Goal: Task Accomplishment & Management: Manage account settings

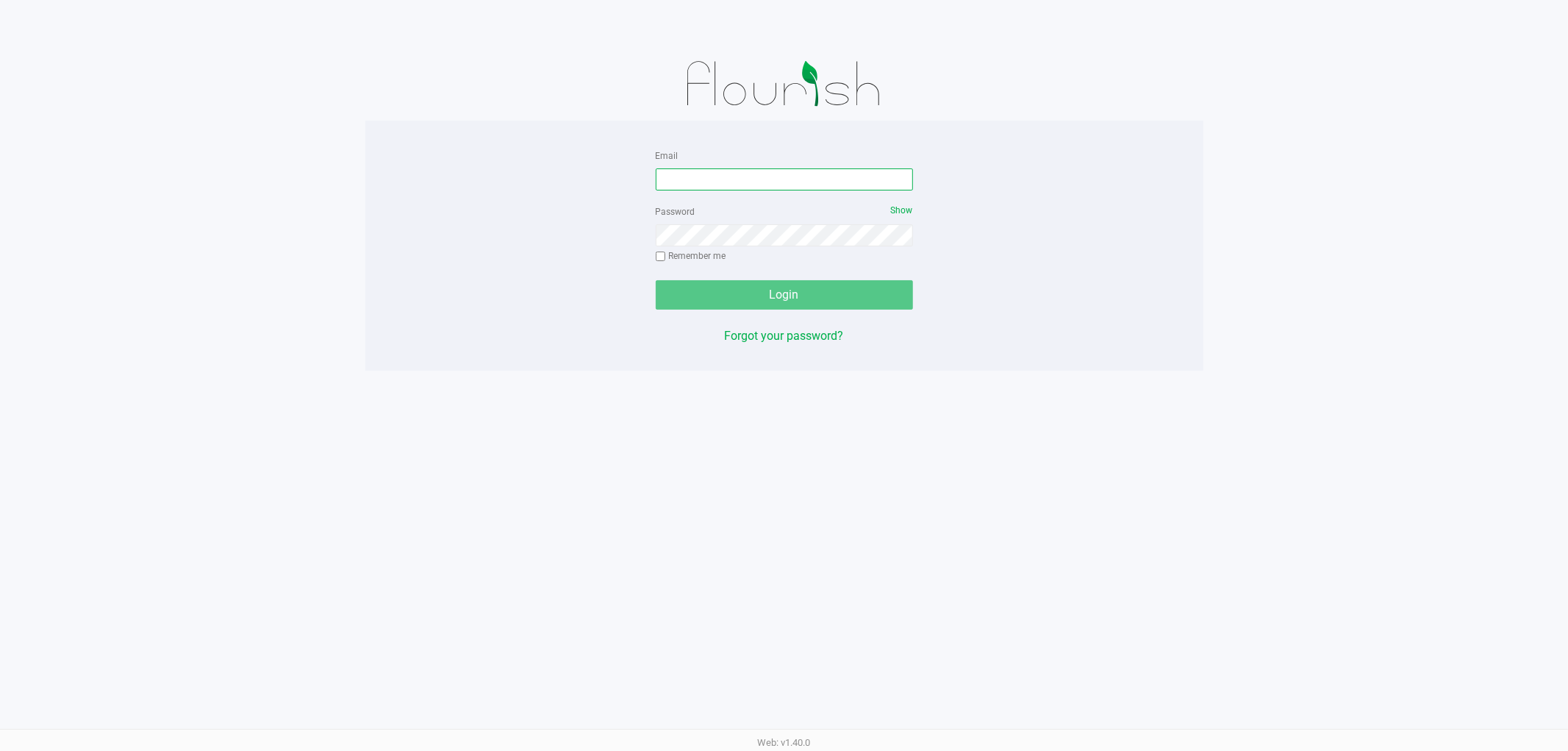
click at [749, 170] on input "Email" at bounding box center [785, 179] width 257 height 22
type input "[PERSON_NAME][EMAIL_ADDRESS][DOMAIN_NAME]"
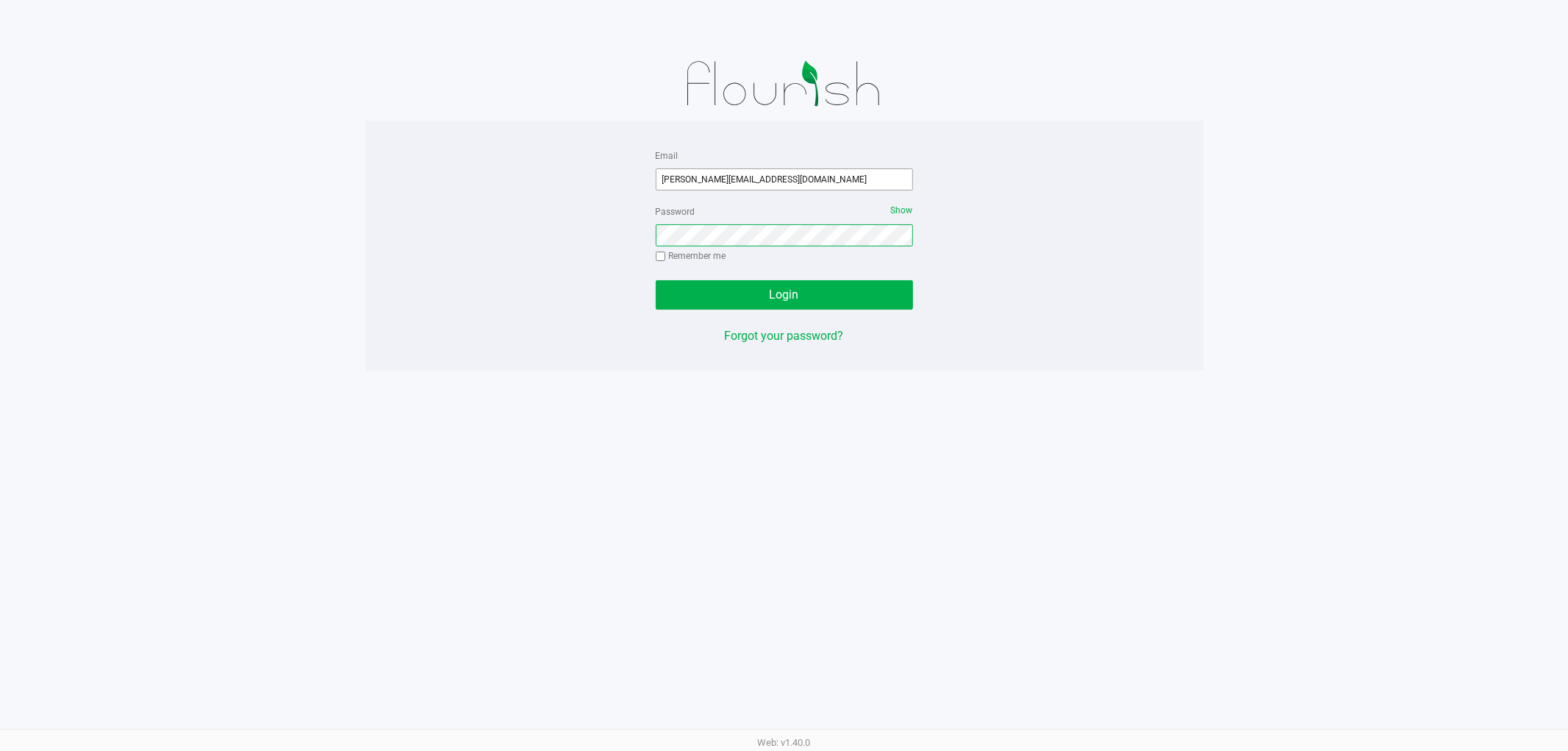
click at [656, 280] on button "Login" at bounding box center [785, 295] width 257 height 29
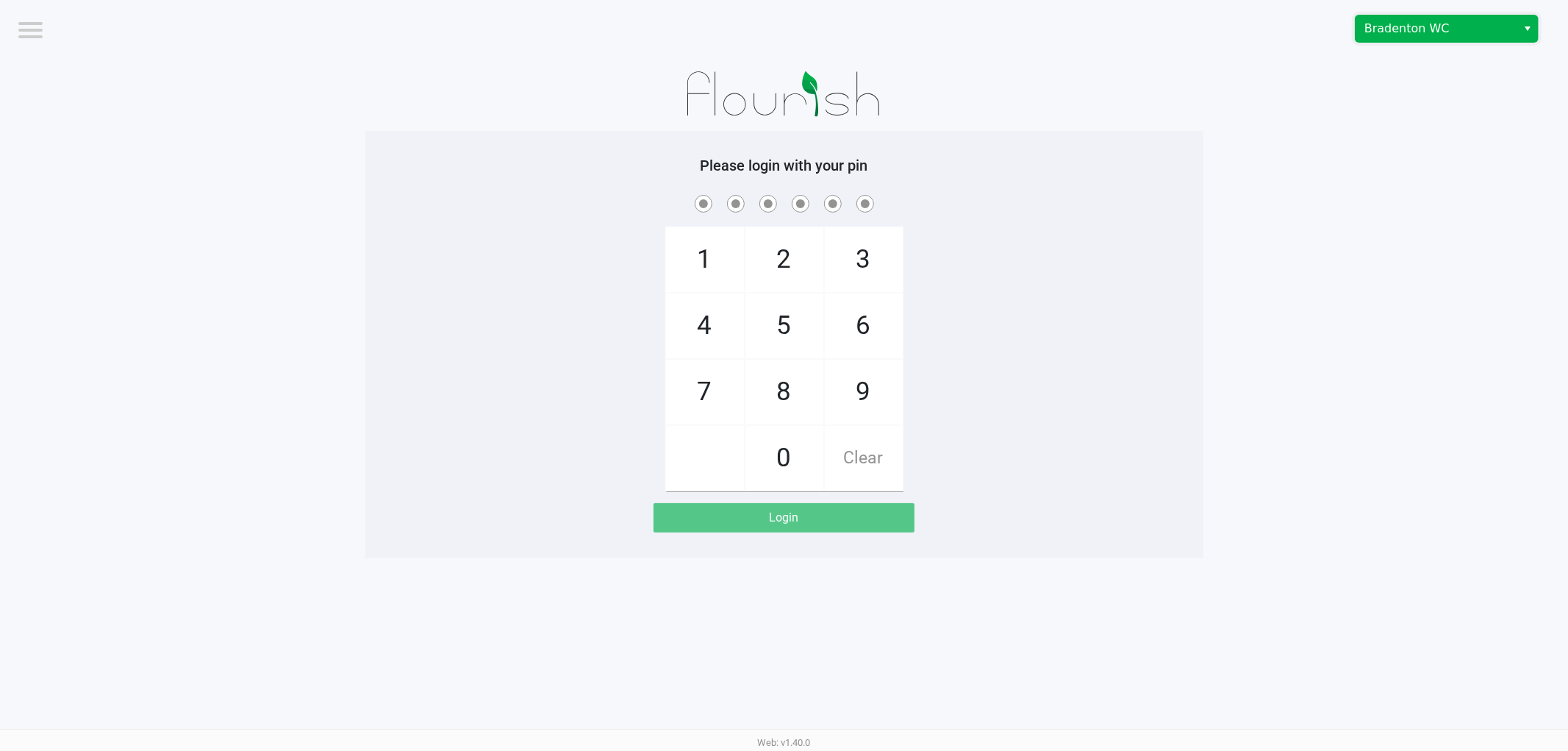
click at [1430, 23] on span "Bradenton WC" at bounding box center [1436, 28] width 144 height 17
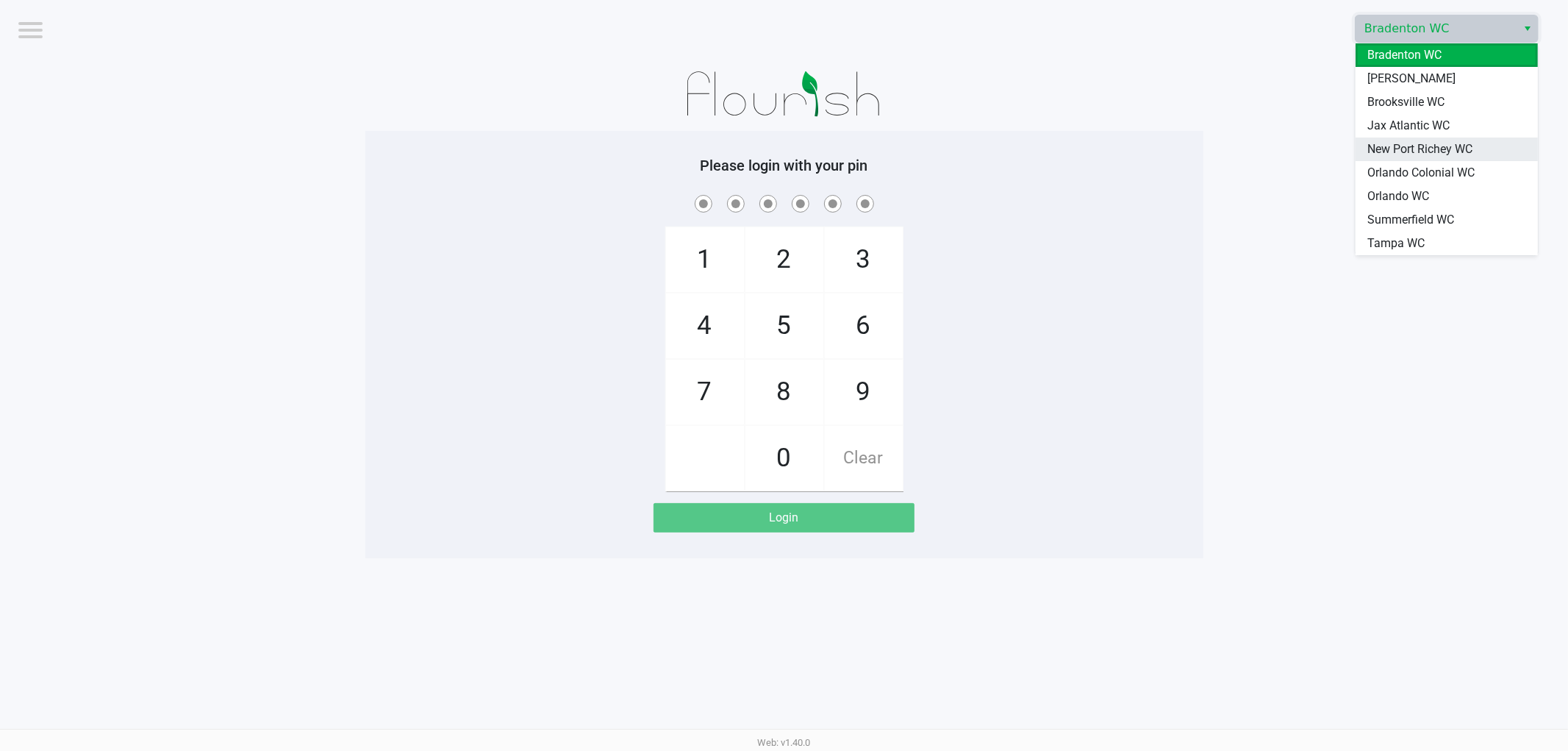
click at [1424, 147] on span "New Port Richey WC" at bounding box center [1420, 149] width 105 height 17
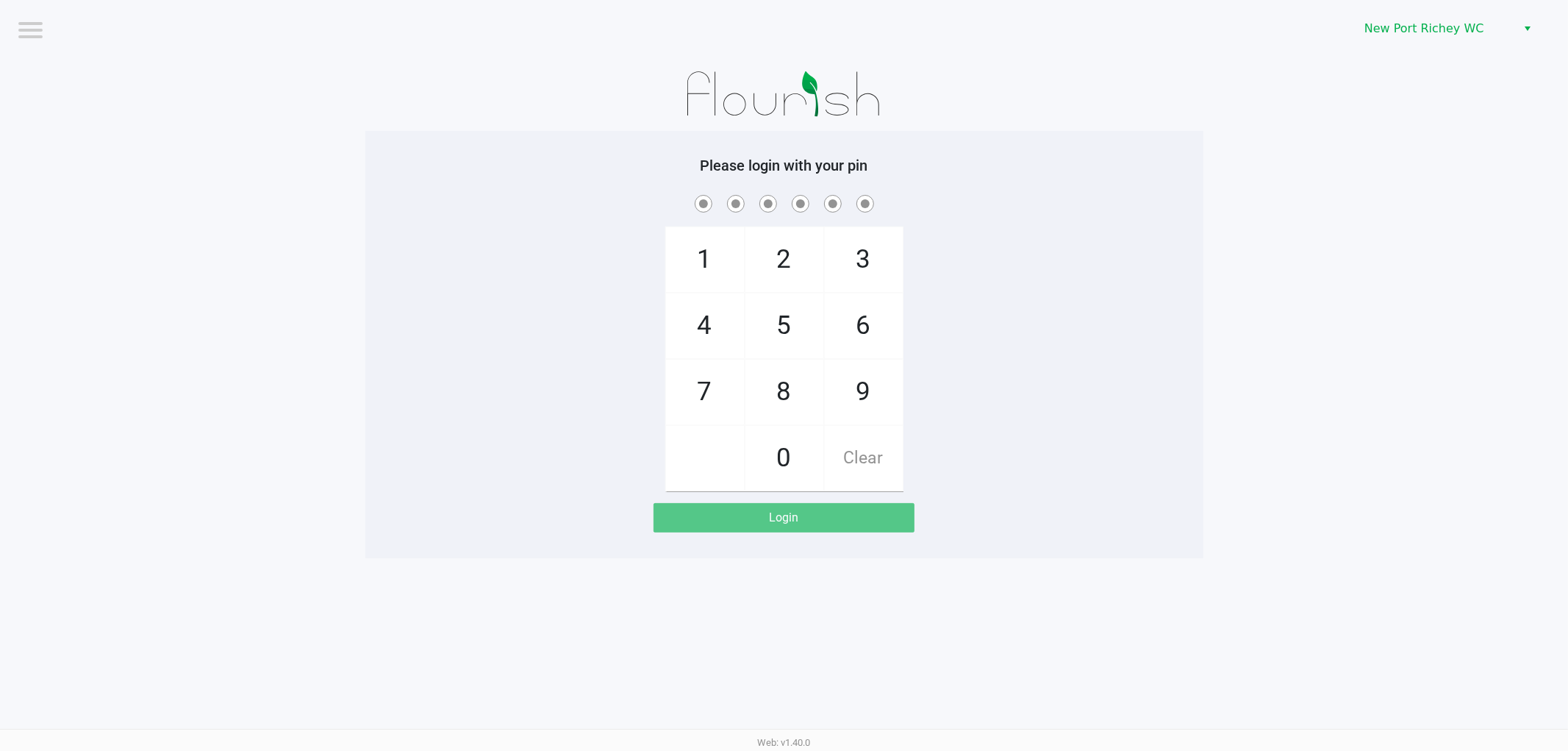
click at [1339, 182] on app-pos-login-wrapper "Logout New Port Richey WC Please login with your pin 1 4 7 2 5 8 0 3 6 9 Clear …" at bounding box center [784, 279] width 1568 height 558
checkbox input "true"
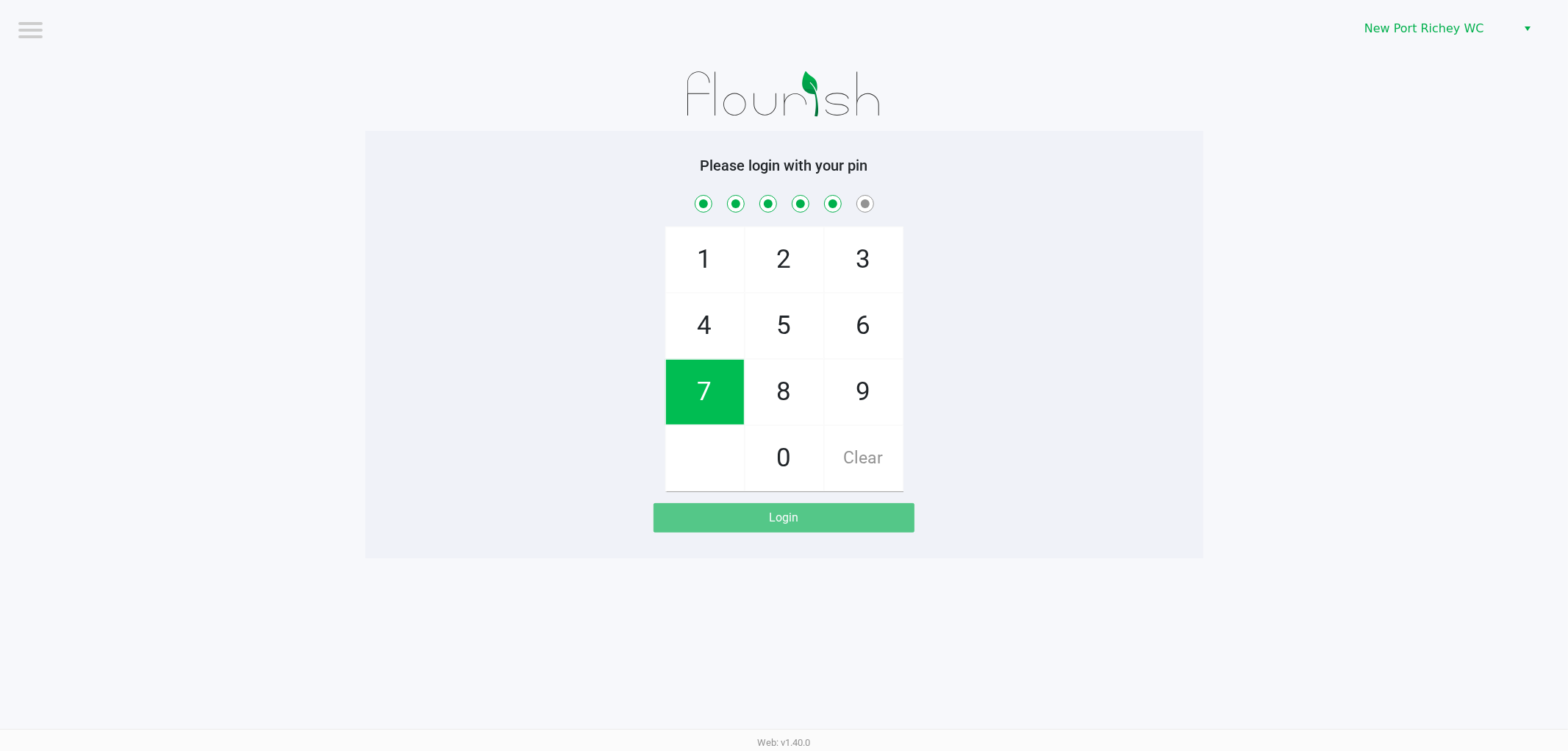
checkbox input "true"
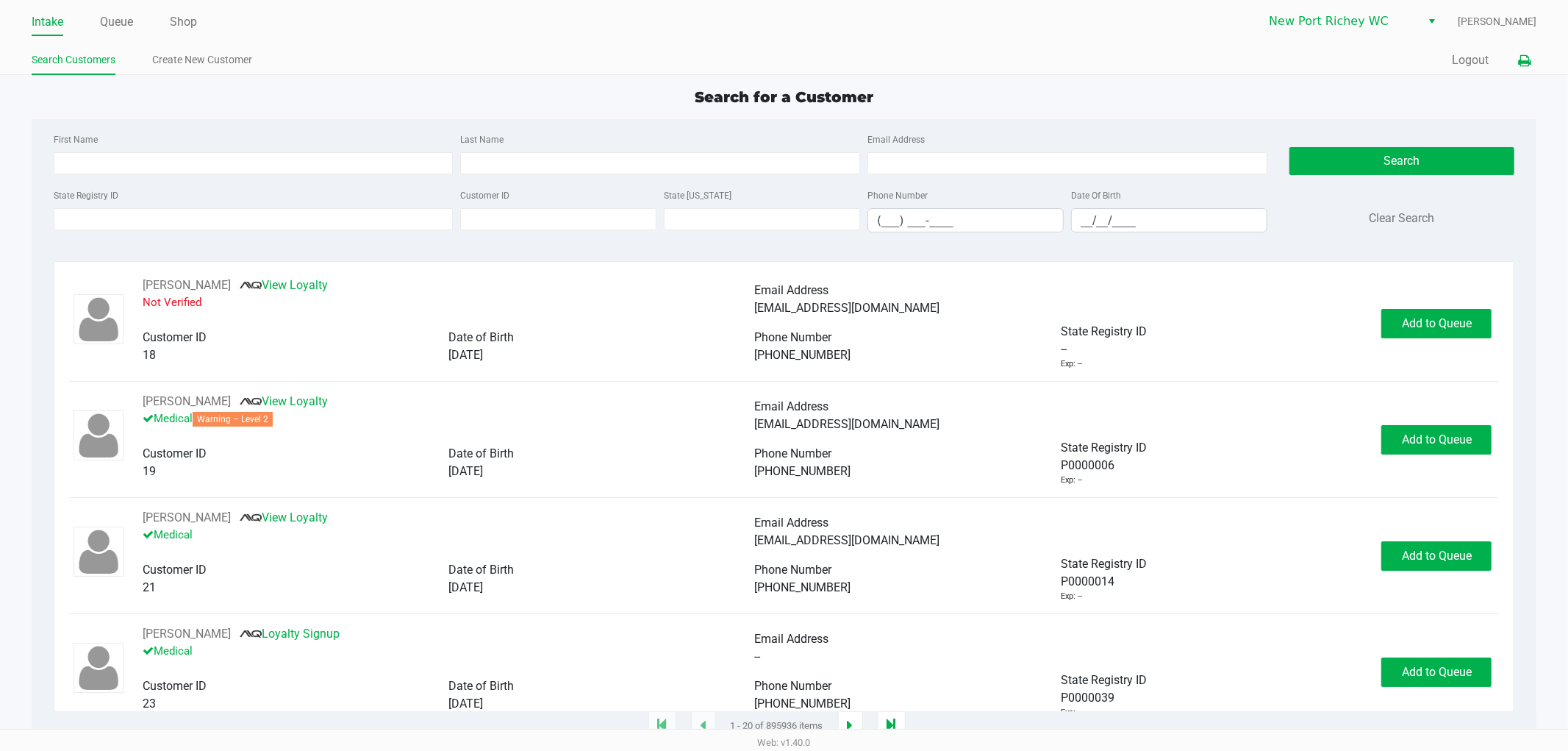
click at [1533, 68] on button at bounding box center [1524, 61] width 24 height 27
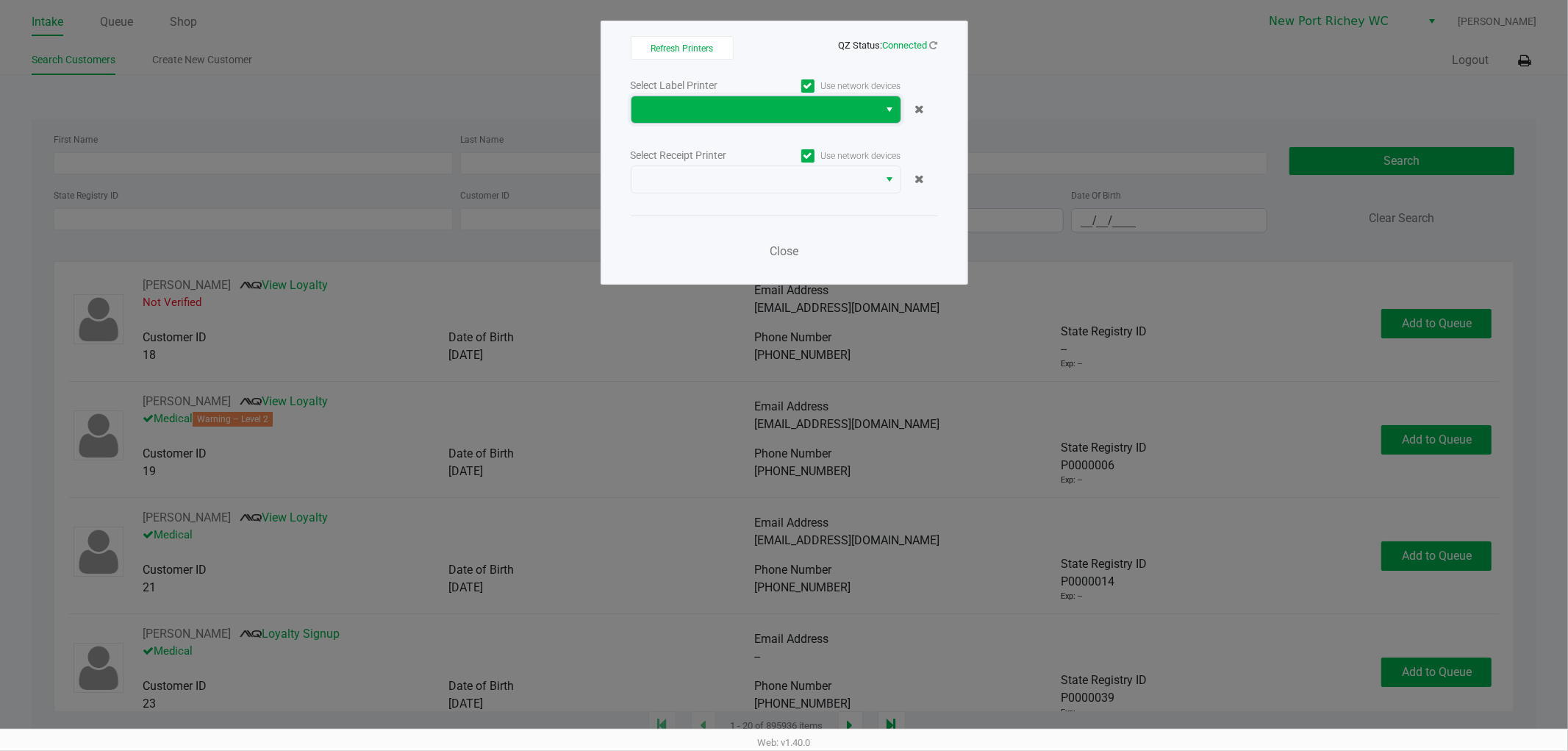
click at [765, 99] on span at bounding box center [755, 109] width 248 height 26
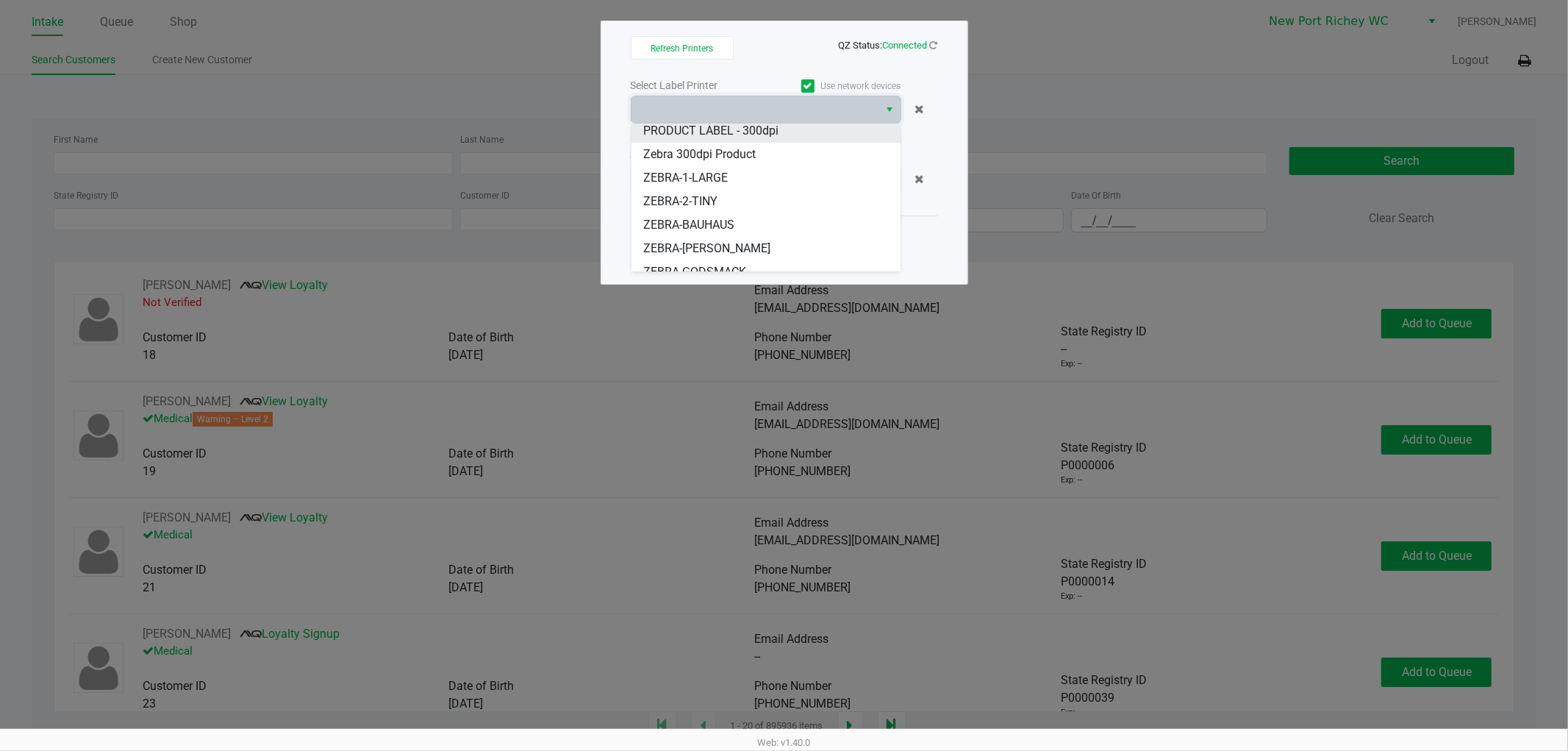
scroll to position [82, 0]
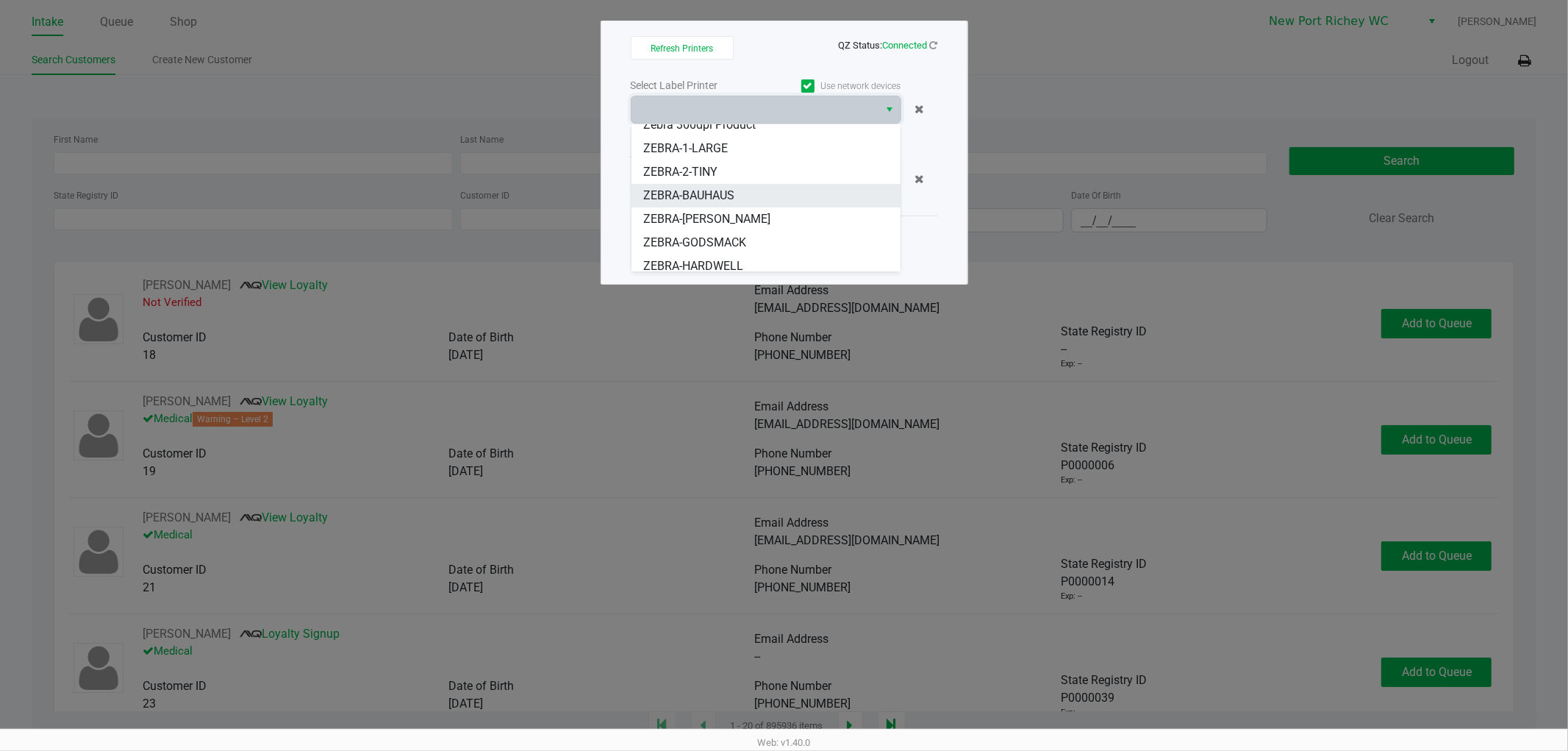
click at [725, 191] on span "ZEBRA-BAUHAUS" at bounding box center [689, 195] width 91 height 17
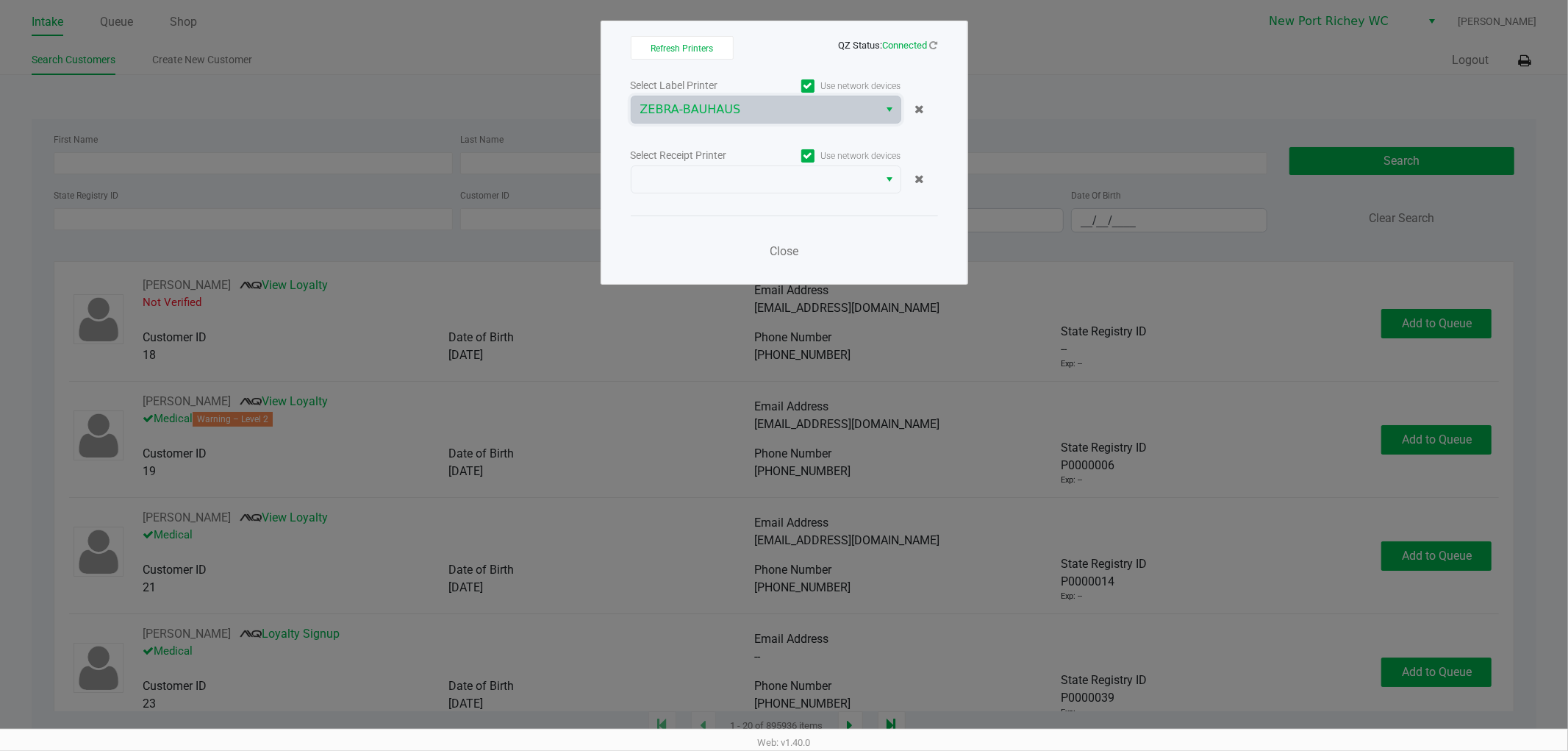
click at [731, 164] on div "Select Receipt Printer Use network devices" at bounding box center [784, 156] width 307 height 20
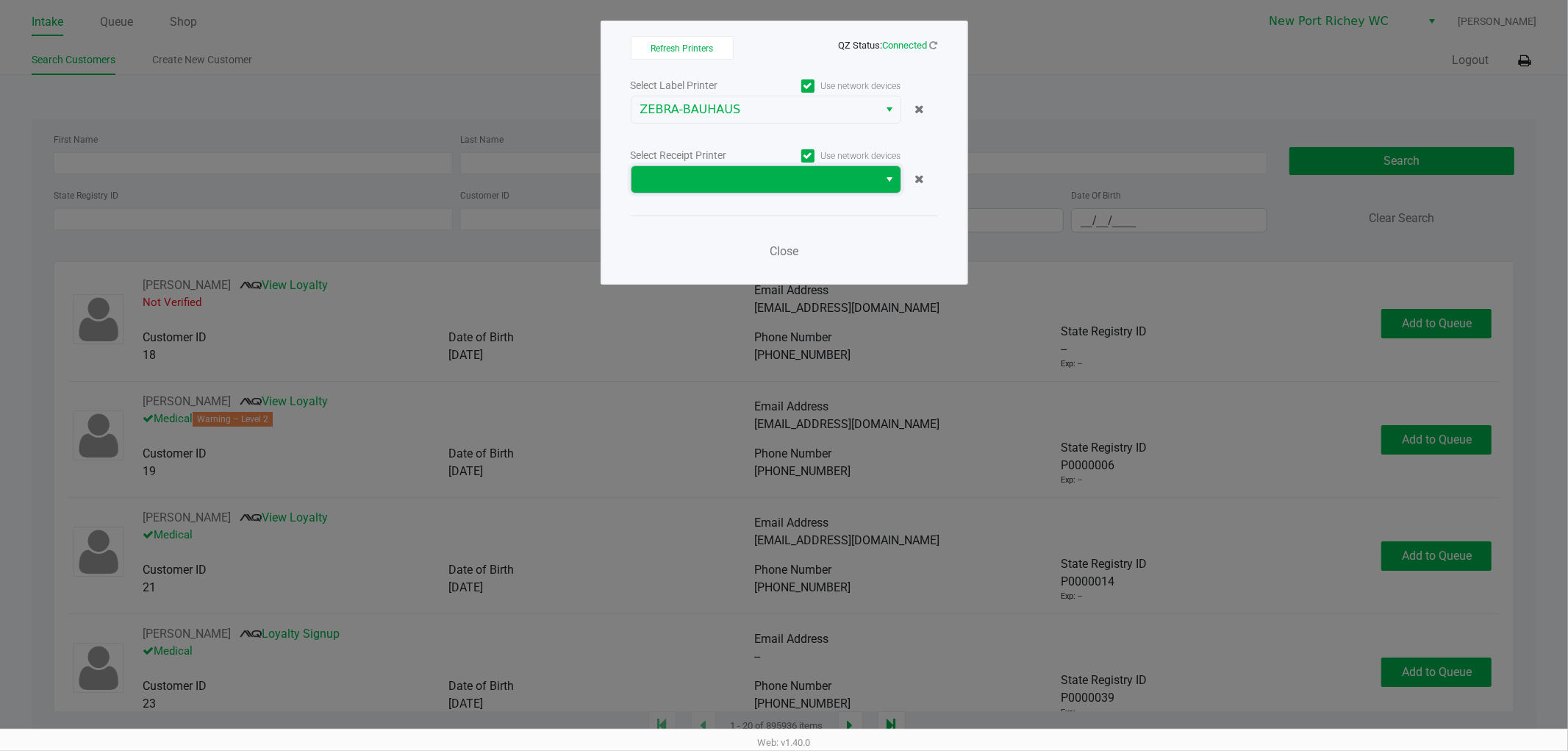
click at [726, 172] on span at bounding box center [755, 179] width 230 height 17
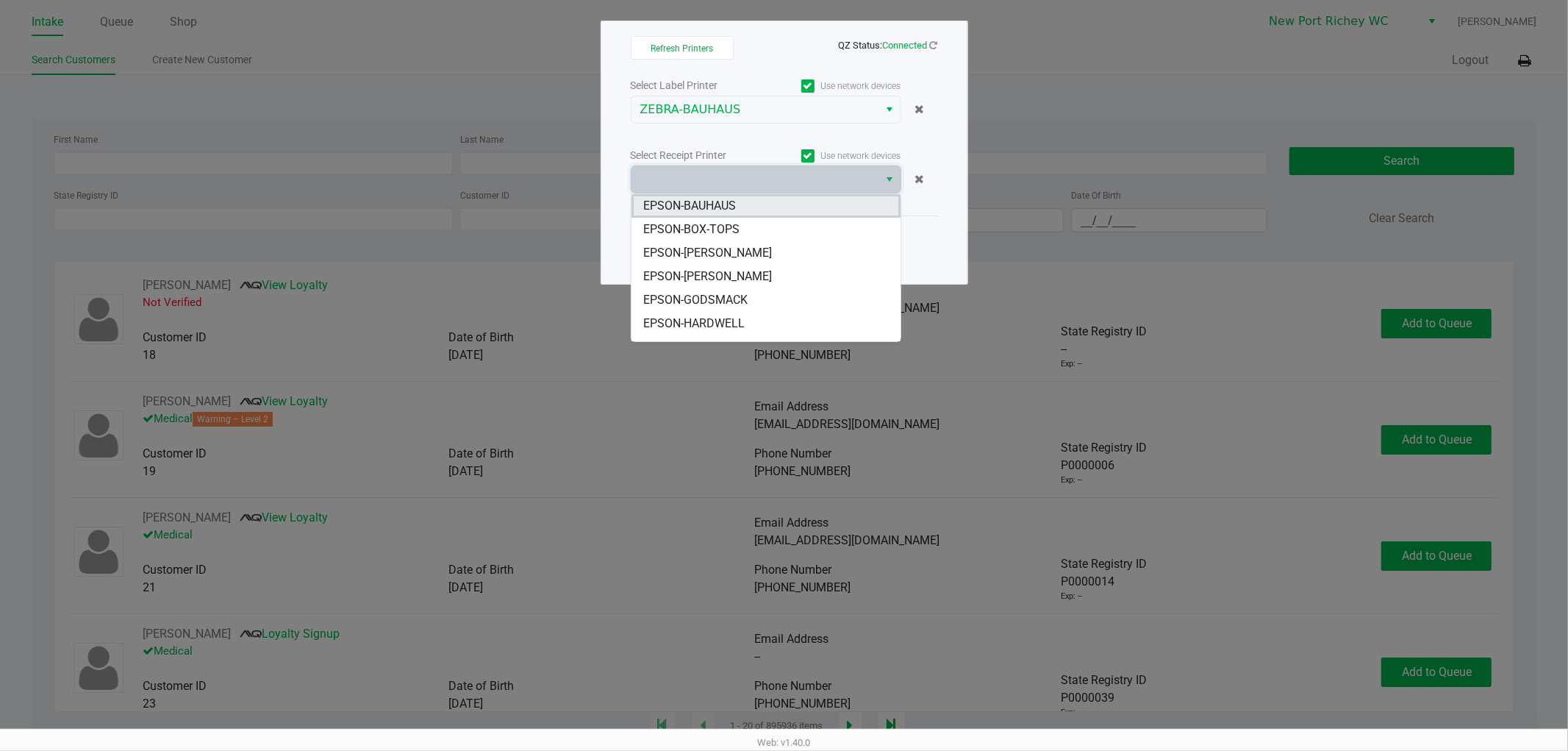
click at [722, 206] on span "EPSON-BAUHAUS" at bounding box center [689, 205] width 92 height 17
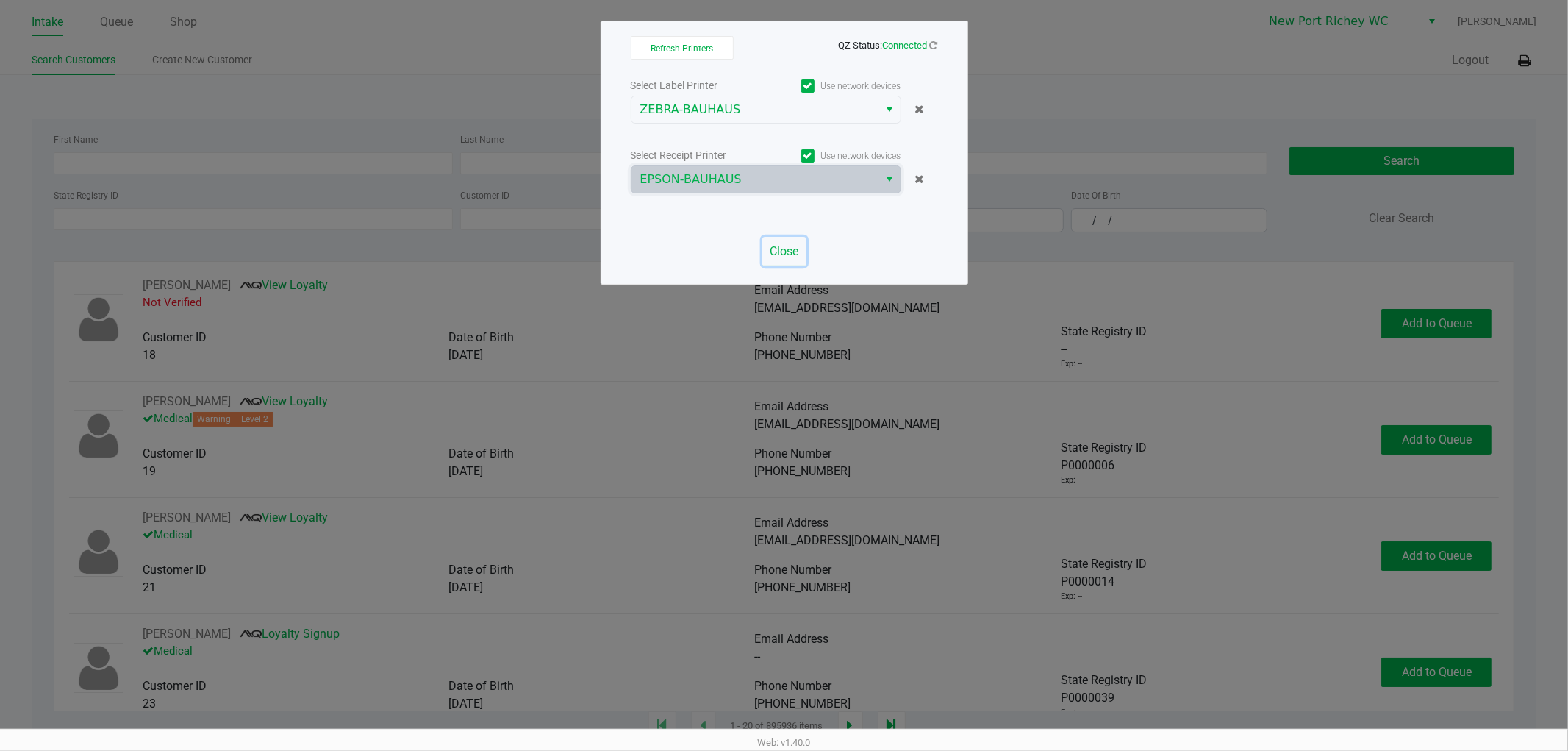
click at [789, 241] on button "Close" at bounding box center [784, 251] width 44 height 29
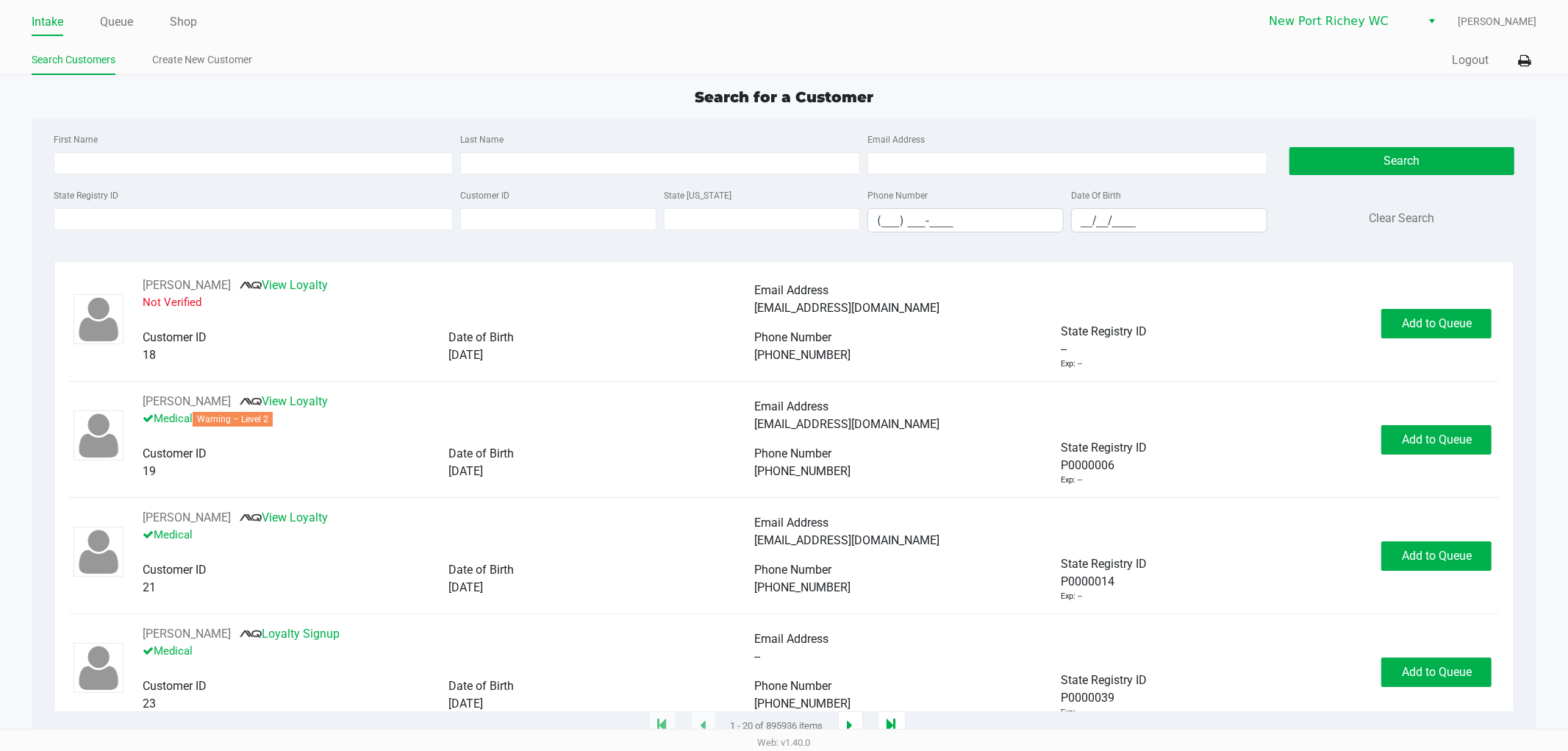
click at [1447, 63] on div "Quick Sale Logout" at bounding box center [1161, 61] width 753 height 27
click at [1458, 59] on button "Logout" at bounding box center [1470, 59] width 37 height 17
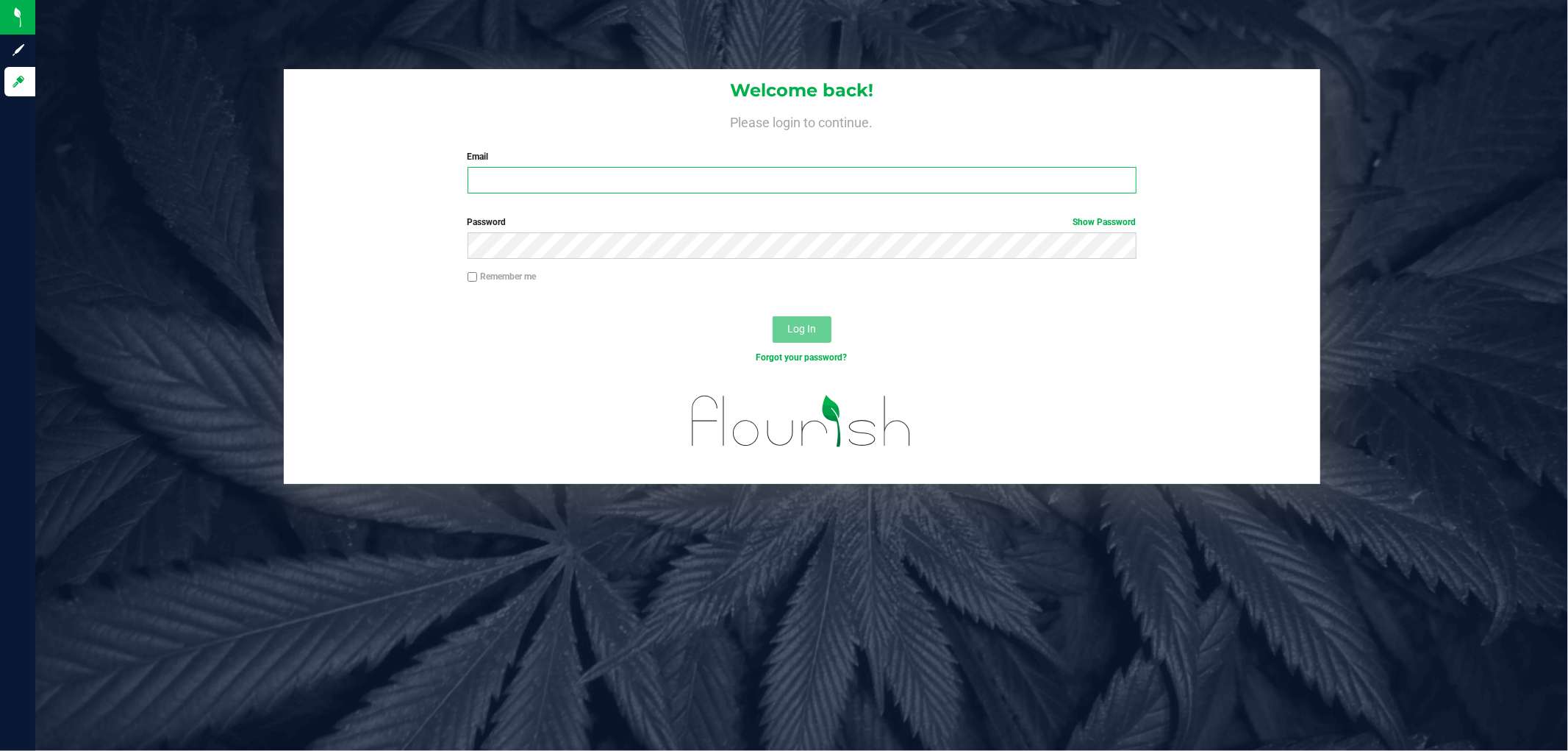
click at [488, 189] on input "Email" at bounding box center [802, 180] width 669 height 26
type input "[PERSON_NAME][EMAIL_ADDRESS][DOMAIN_NAME]"
click at [773, 316] on button "Log In" at bounding box center [802, 329] width 59 height 26
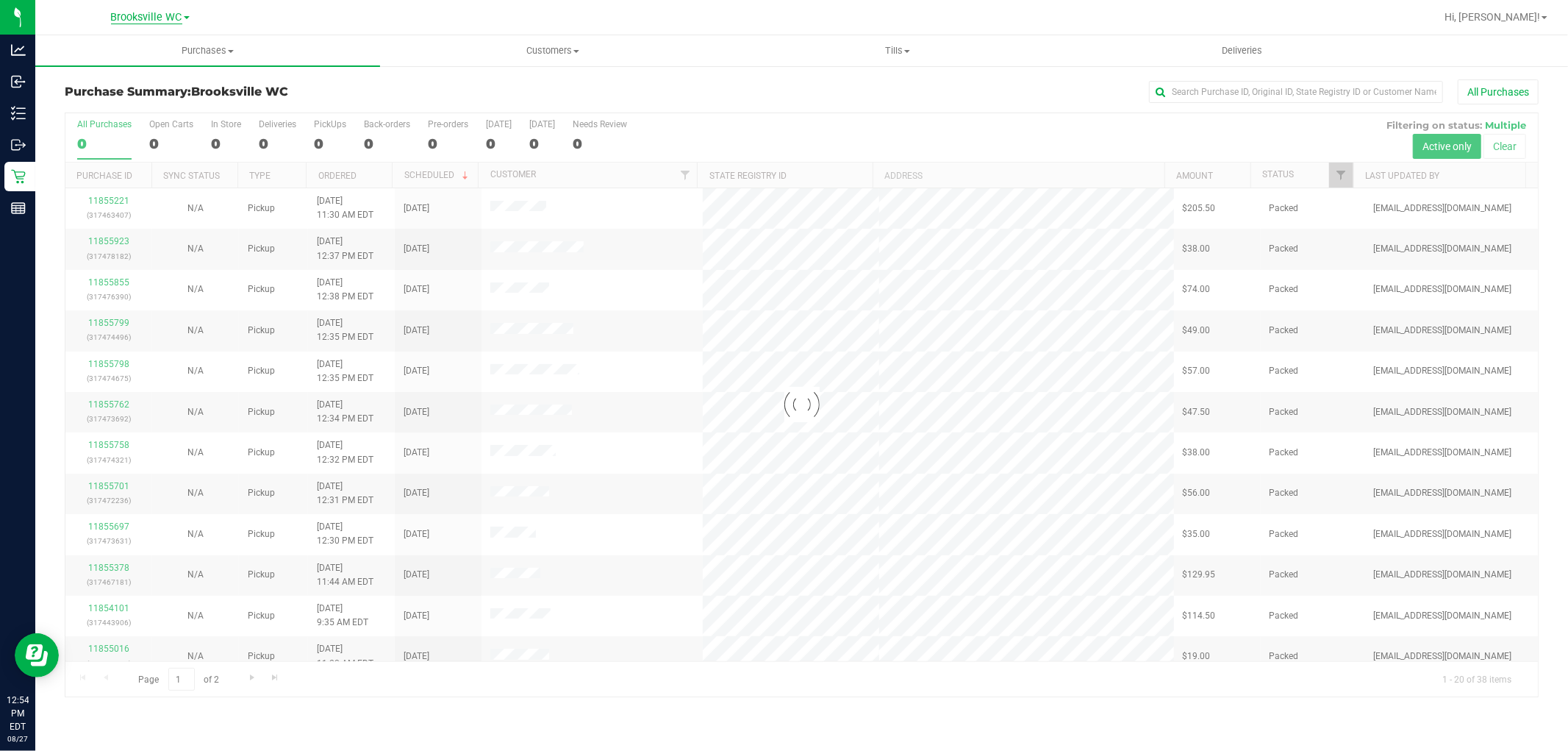
click at [154, 17] on span "Brooksville WC" at bounding box center [147, 18] width 71 height 14
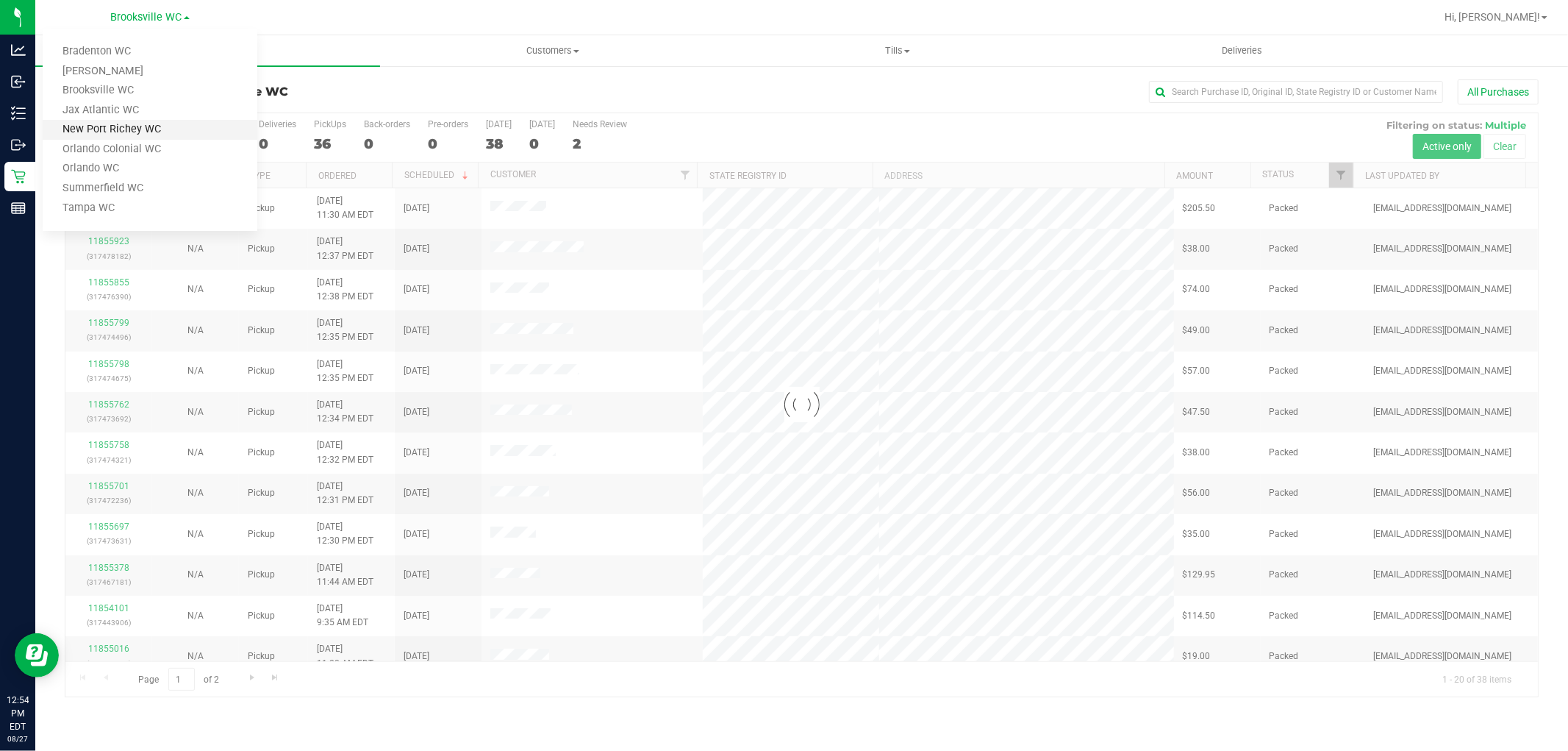
click at [142, 128] on link "New Port Richey WC" at bounding box center [150, 129] width 215 height 20
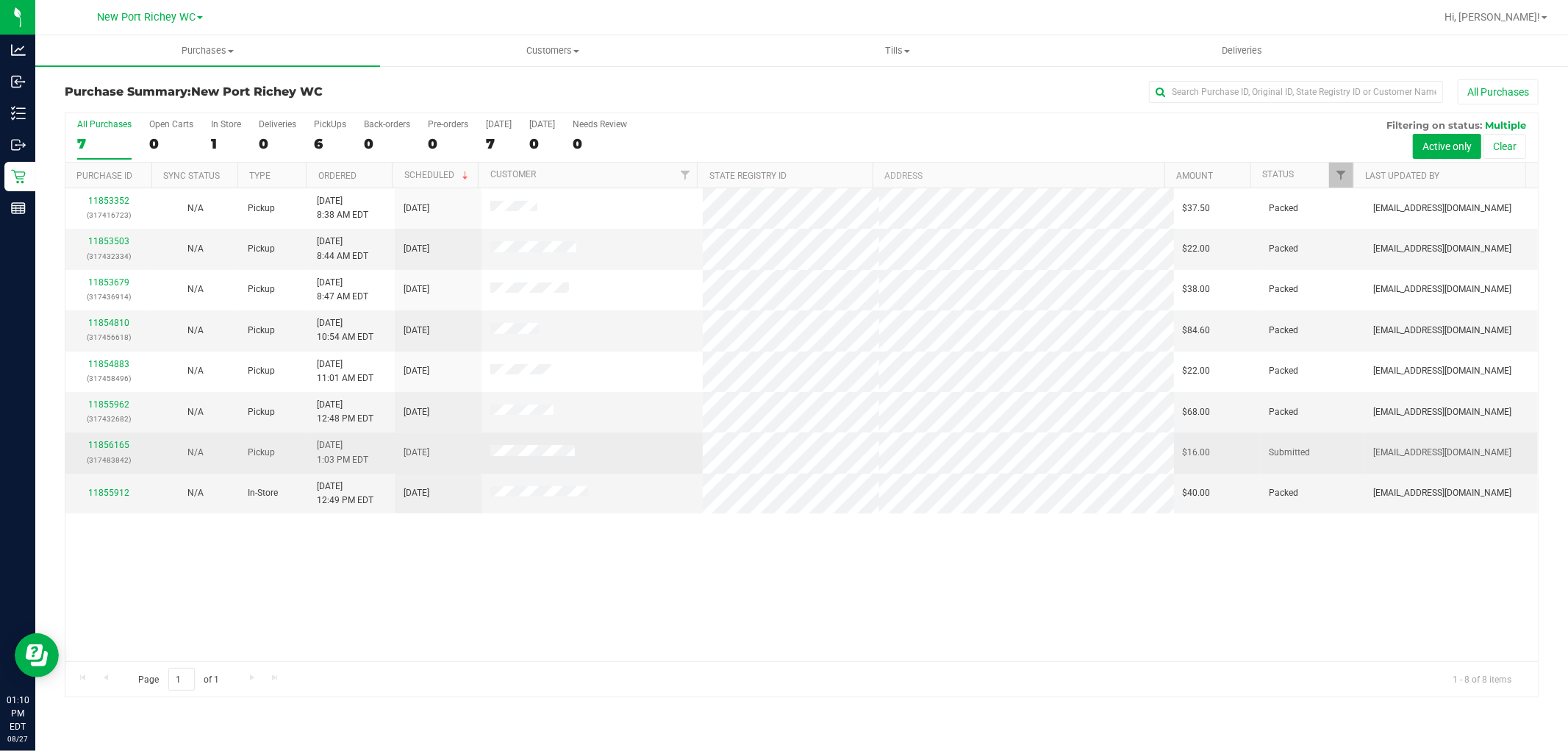
click at [99, 438] on td "11856165 (317483842)" at bounding box center [108, 453] width 86 height 41
click at [93, 441] on link "11856165" at bounding box center [108, 445] width 41 height 11
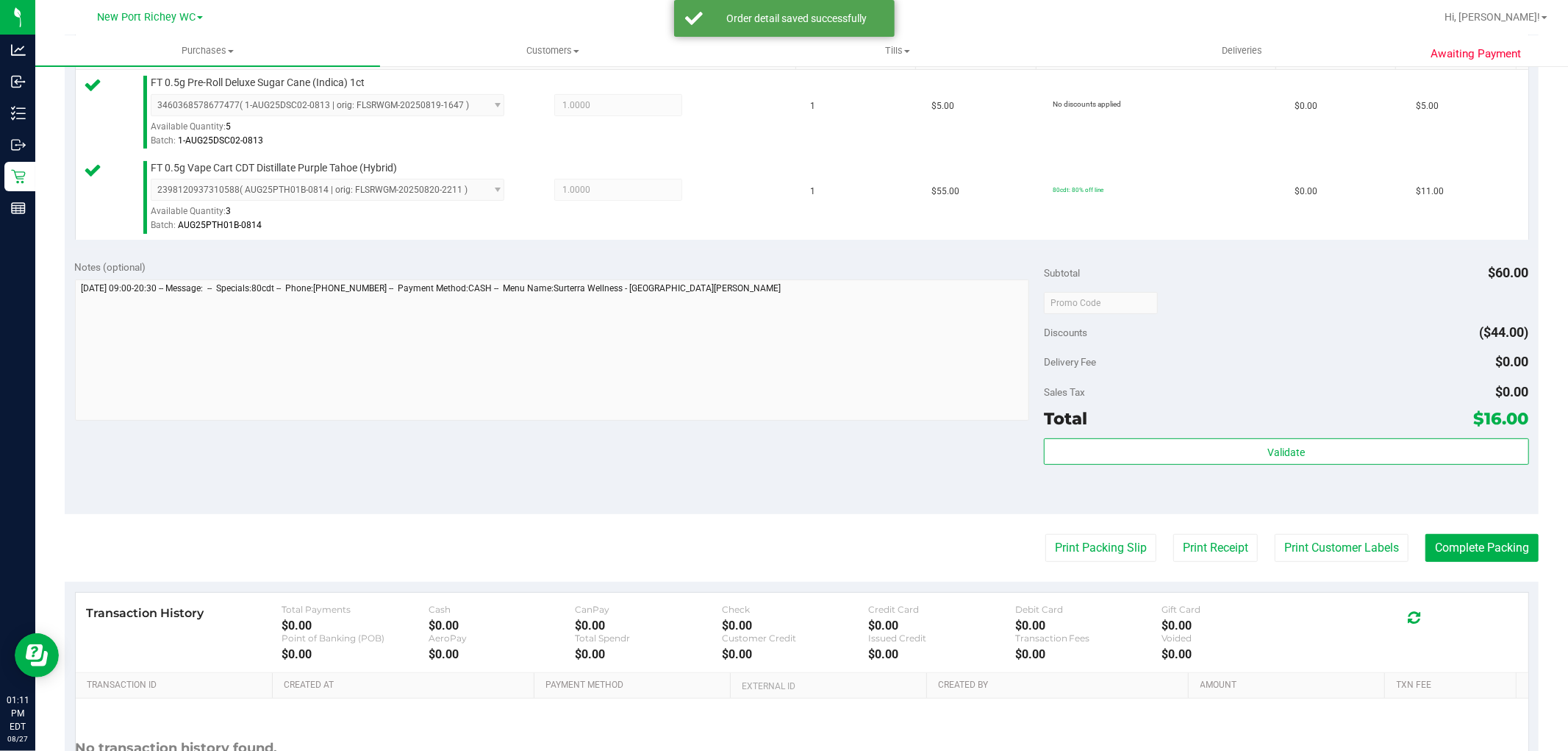
scroll to position [489, 0]
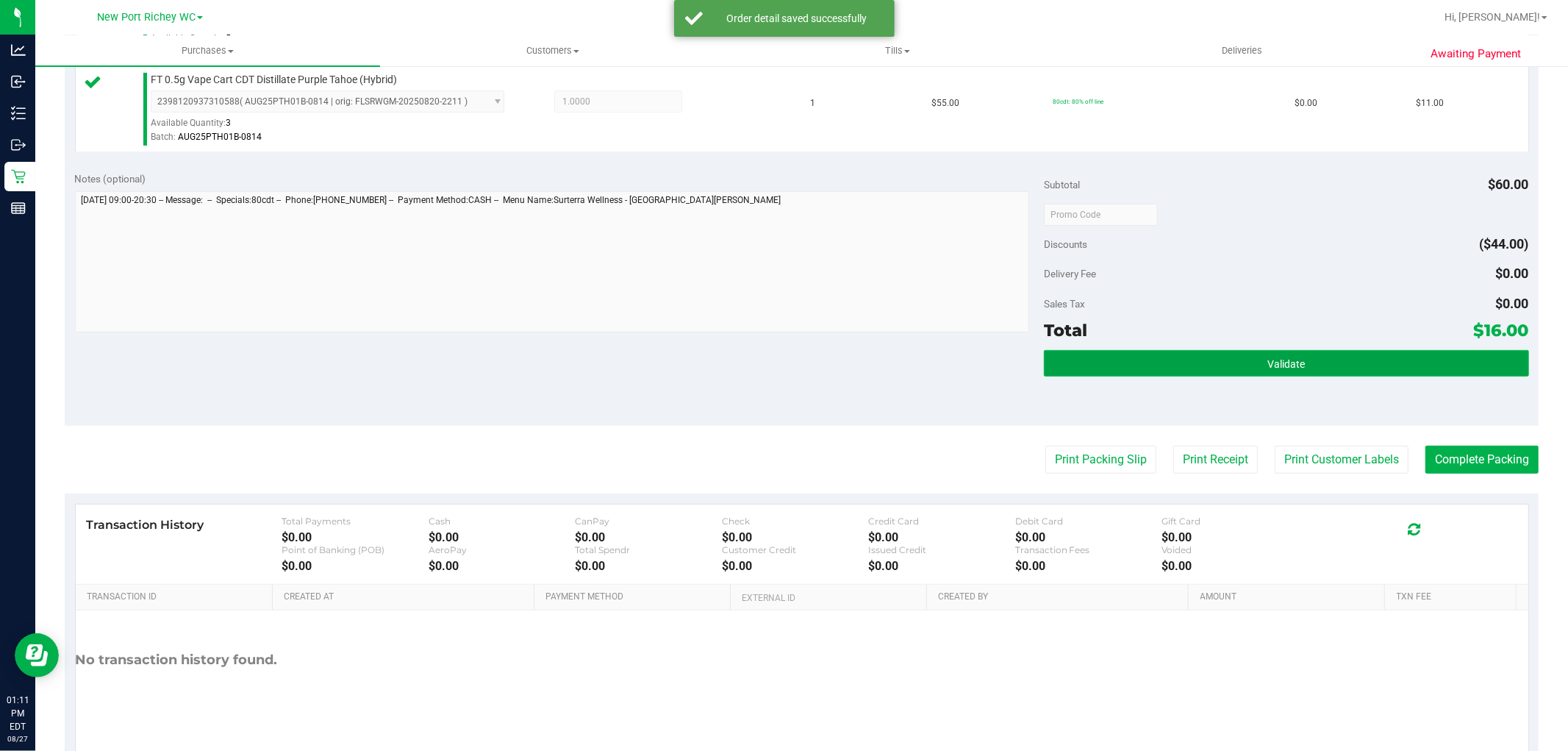
click at [1194, 368] on button "Validate" at bounding box center [1286, 363] width 485 height 26
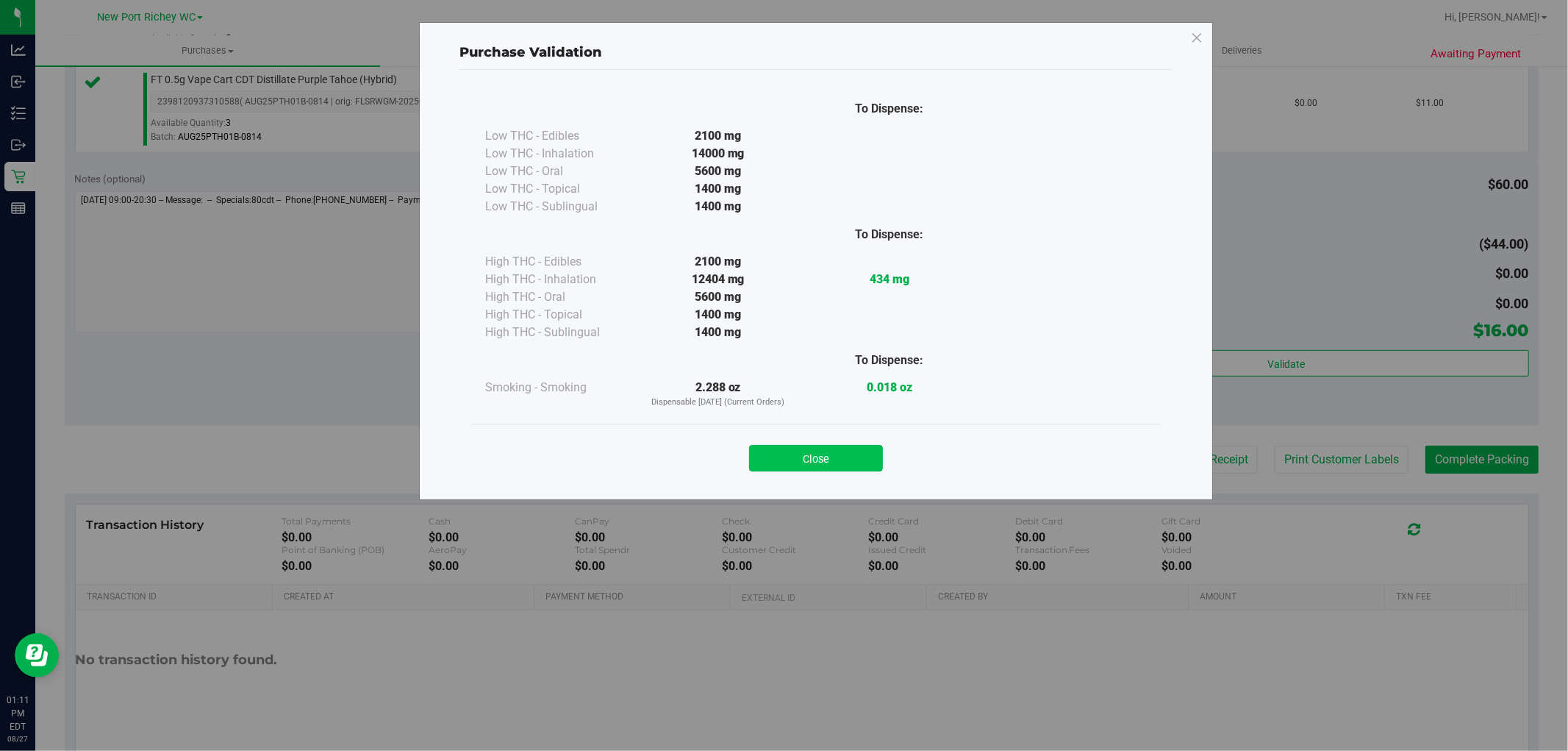
click at [813, 467] on button "Close" at bounding box center [816, 458] width 134 height 26
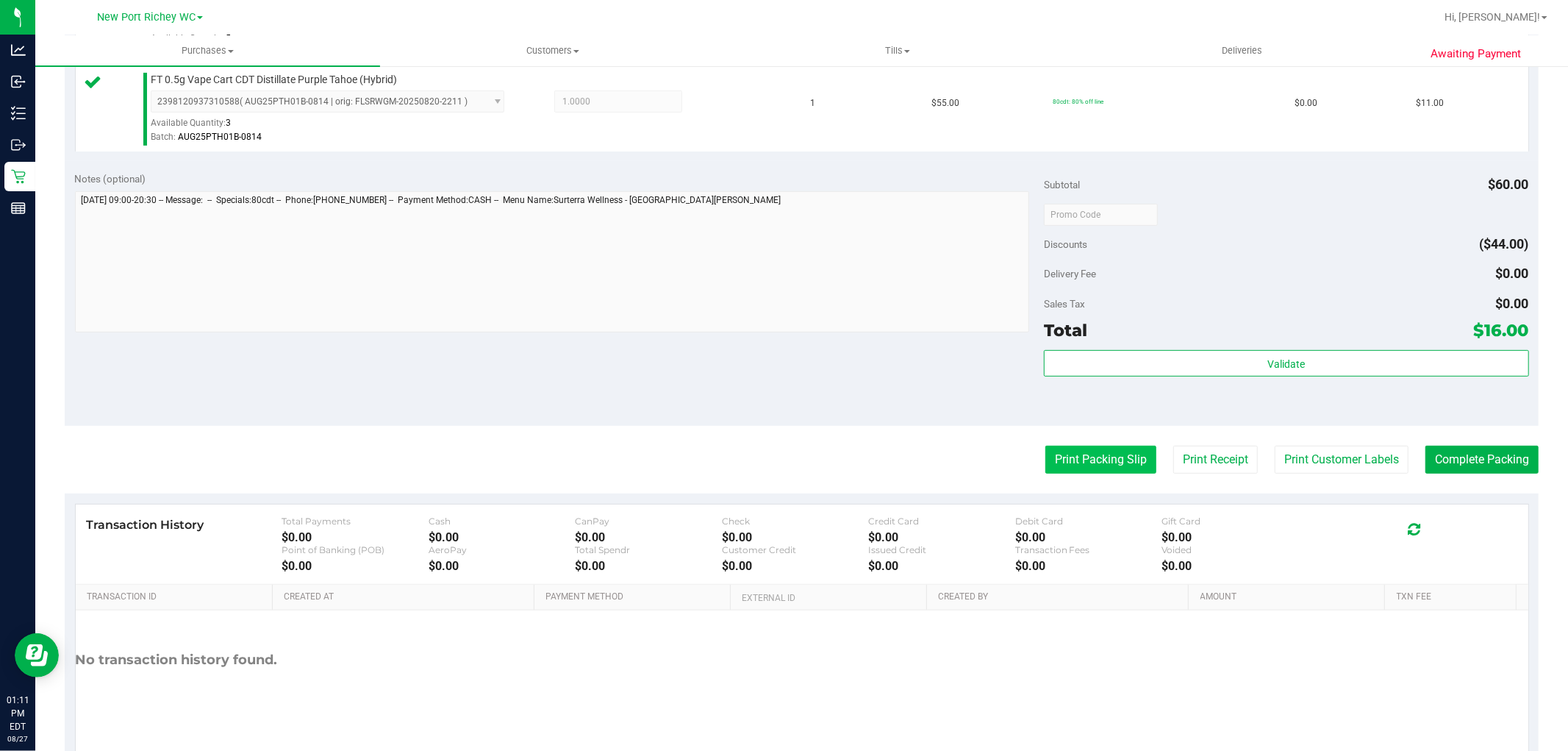
click at [1064, 446] on button "Print Packing Slip" at bounding box center [1101, 459] width 111 height 28
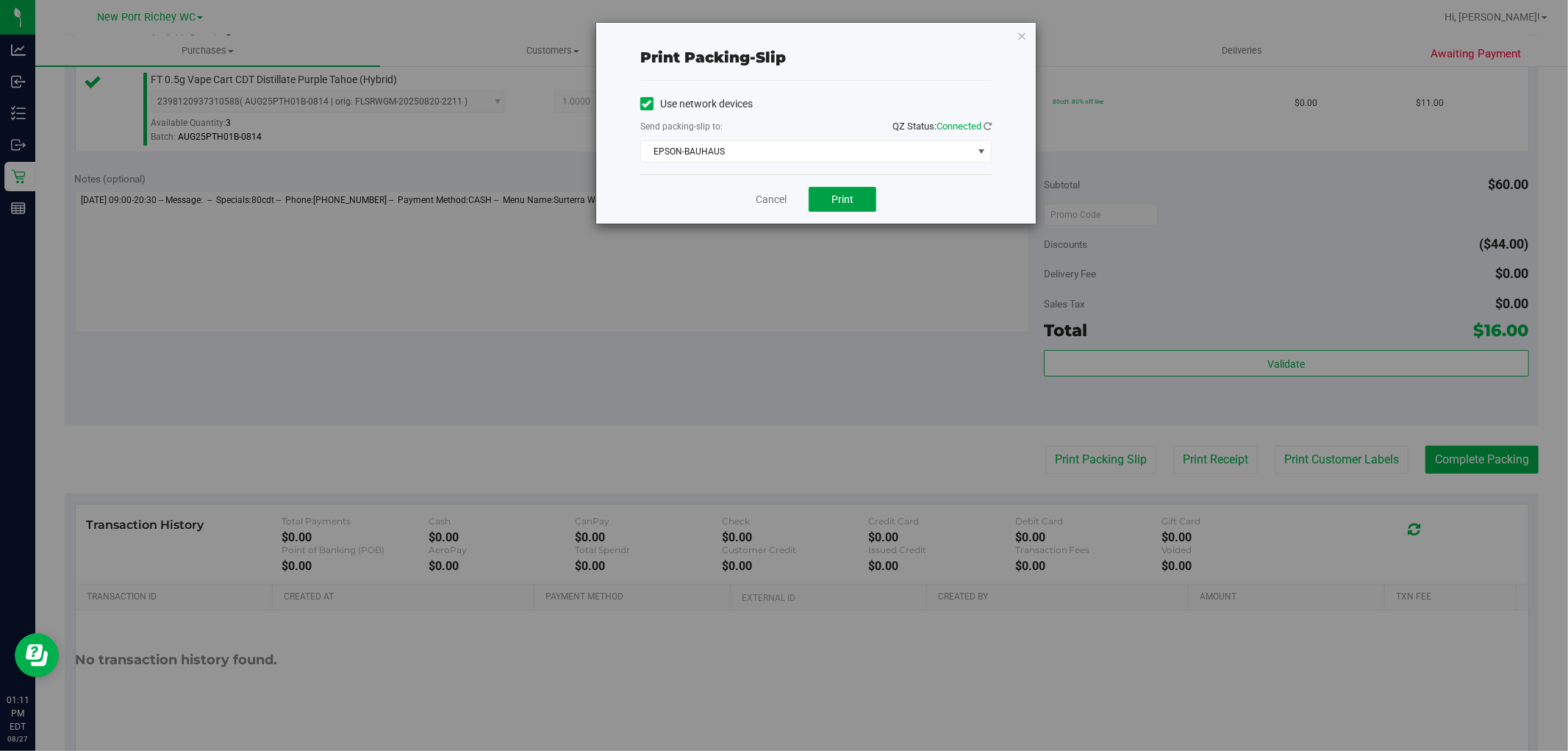
click at [822, 198] on button "Print" at bounding box center [843, 198] width 68 height 25
click at [764, 196] on link "Cancel" at bounding box center [771, 199] width 31 height 16
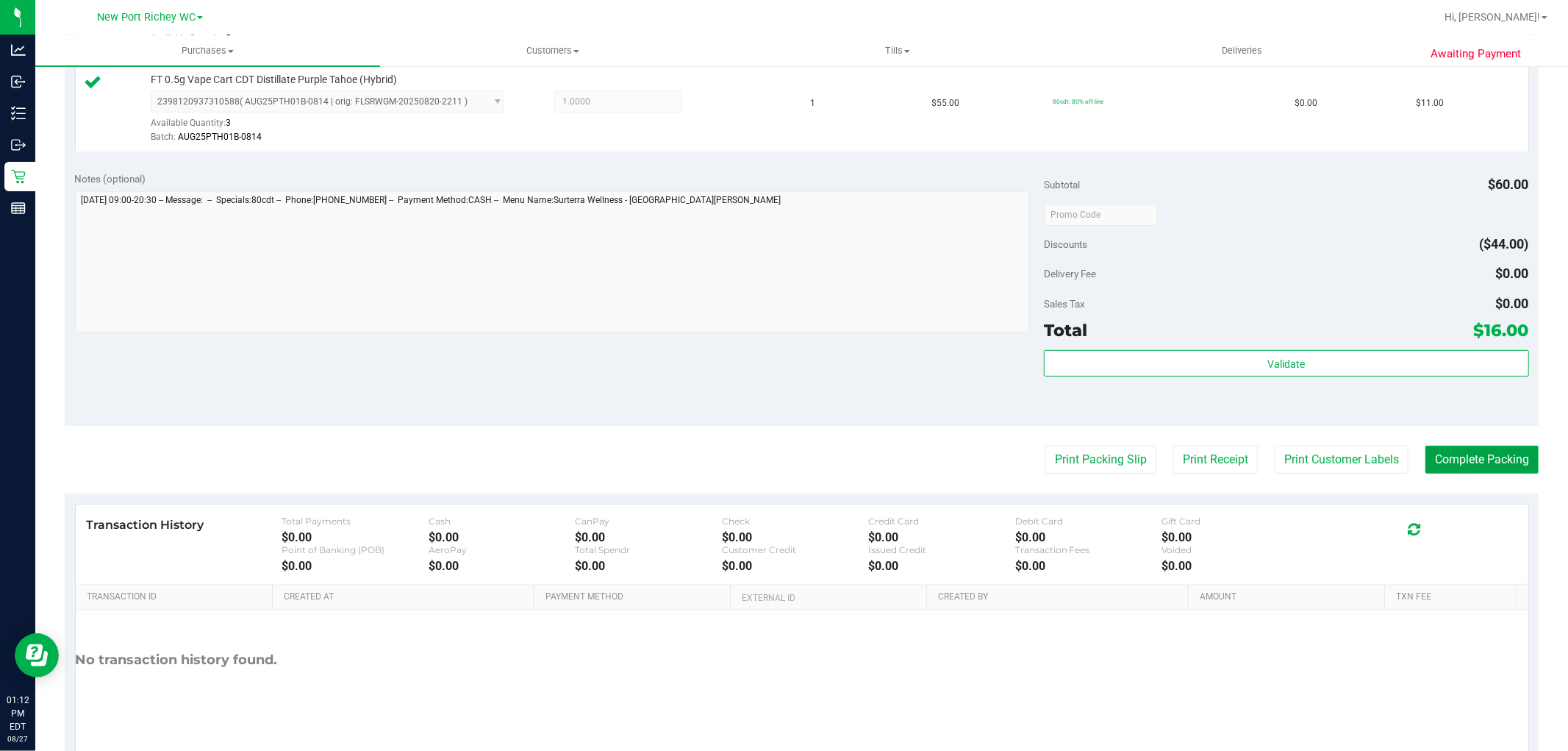
click at [1500, 454] on button "Complete Packing" at bounding box center [1482, 459] width 114 height 28
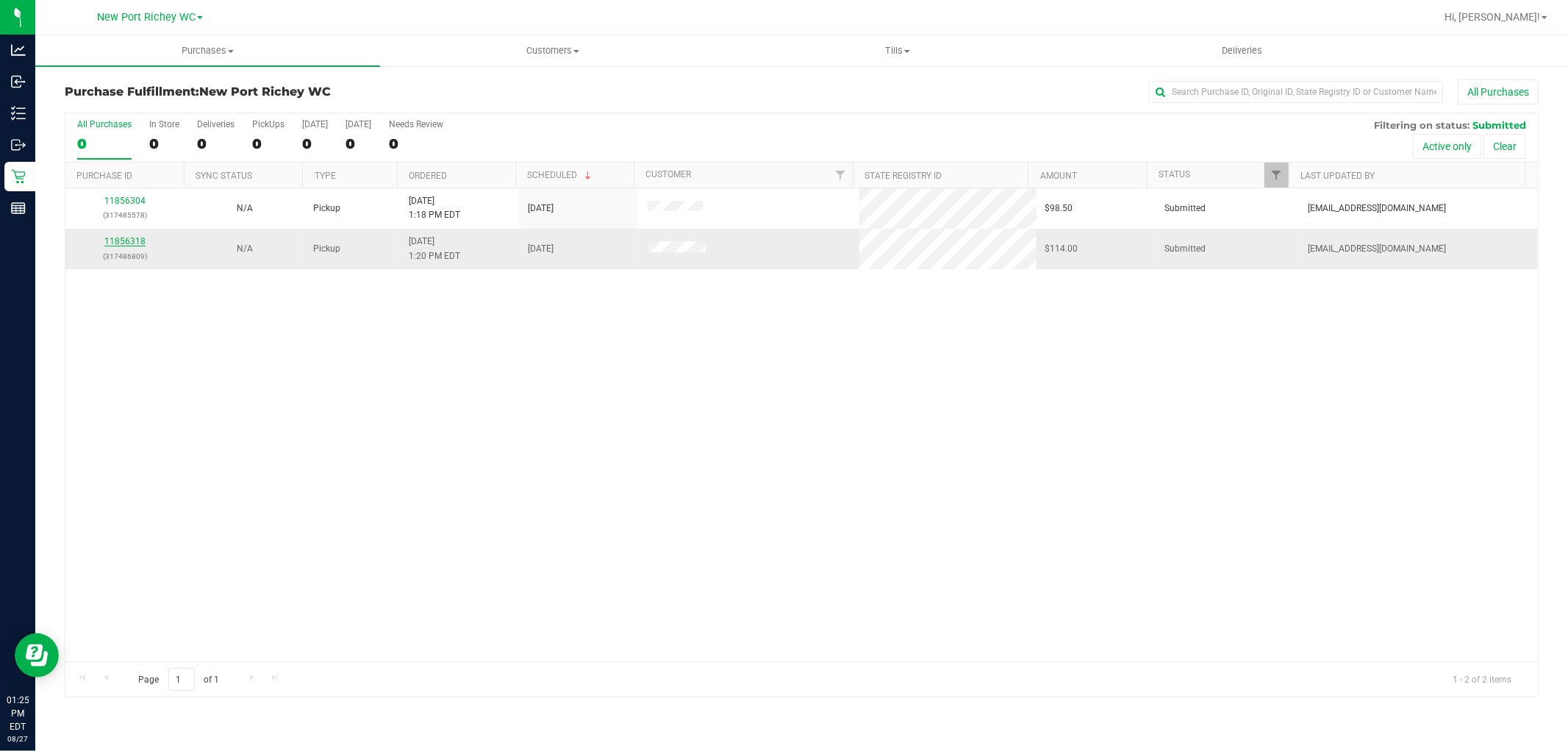
click at [126, 239] on link "11856318" at bounding box center [125, 241] width 41 height 11
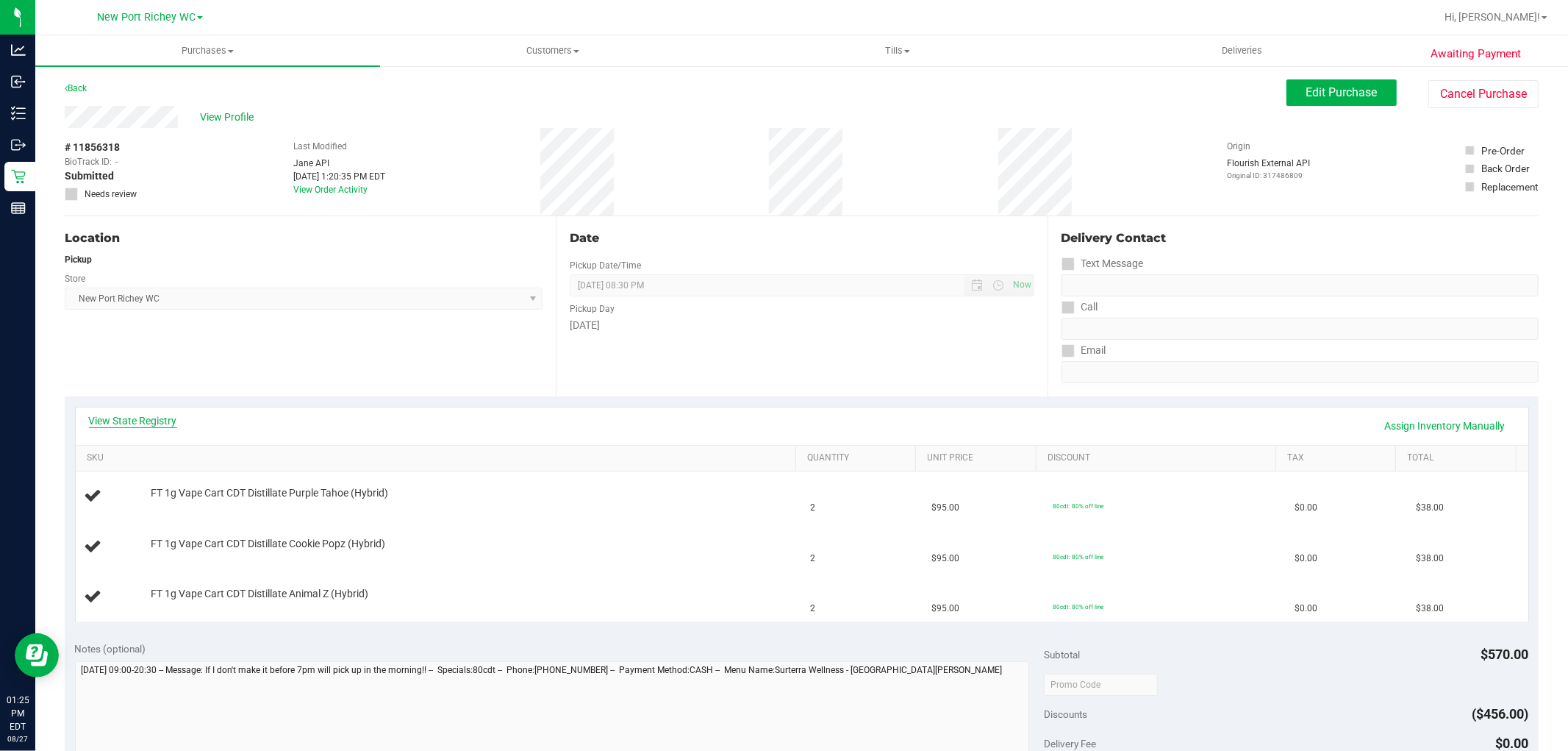
click at [151, 417] on link "View State Registry" at bounding box center [132, 421] width 88 height 15
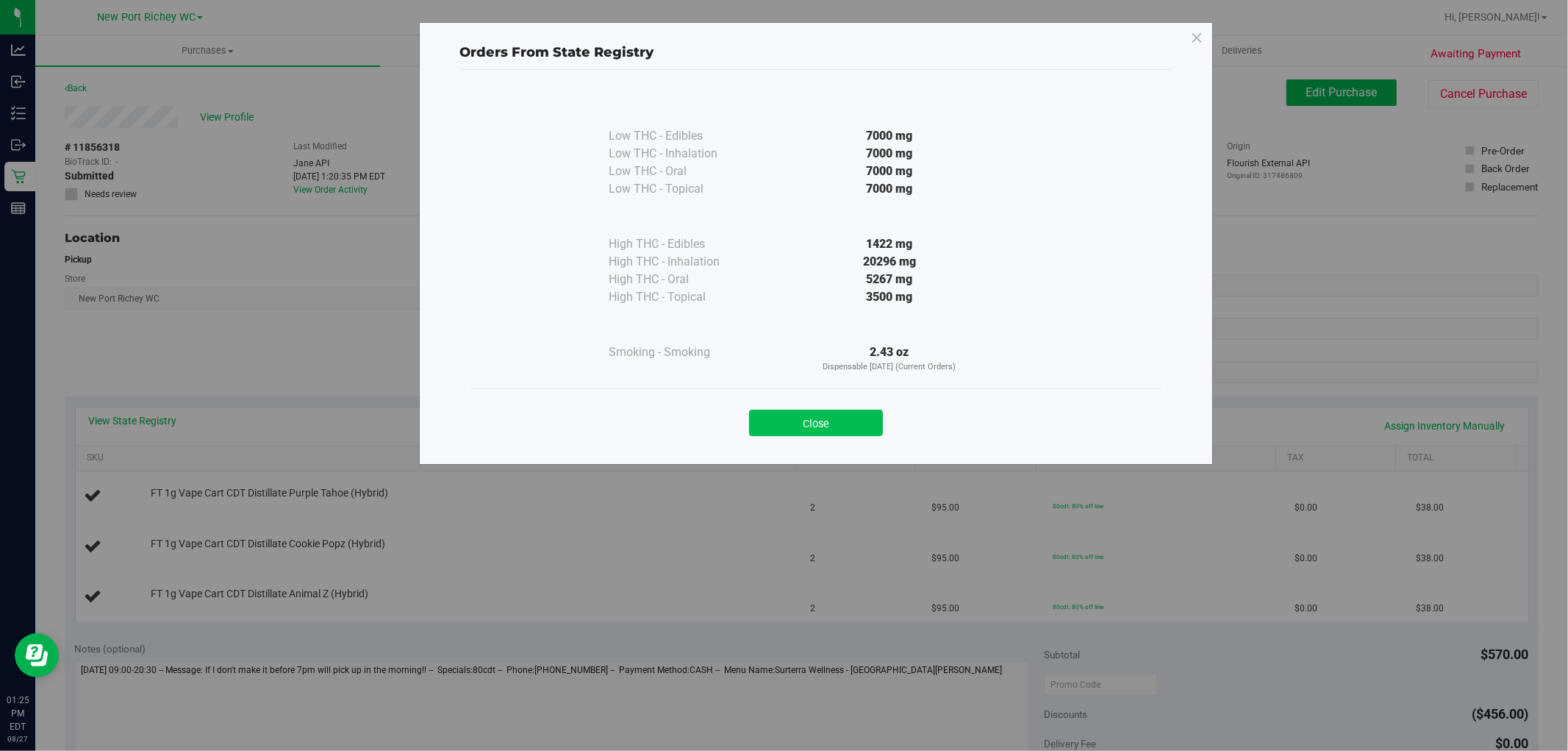
click at [813, 417] on button "Close" at bounding box center [816, 422] width 134 height 26
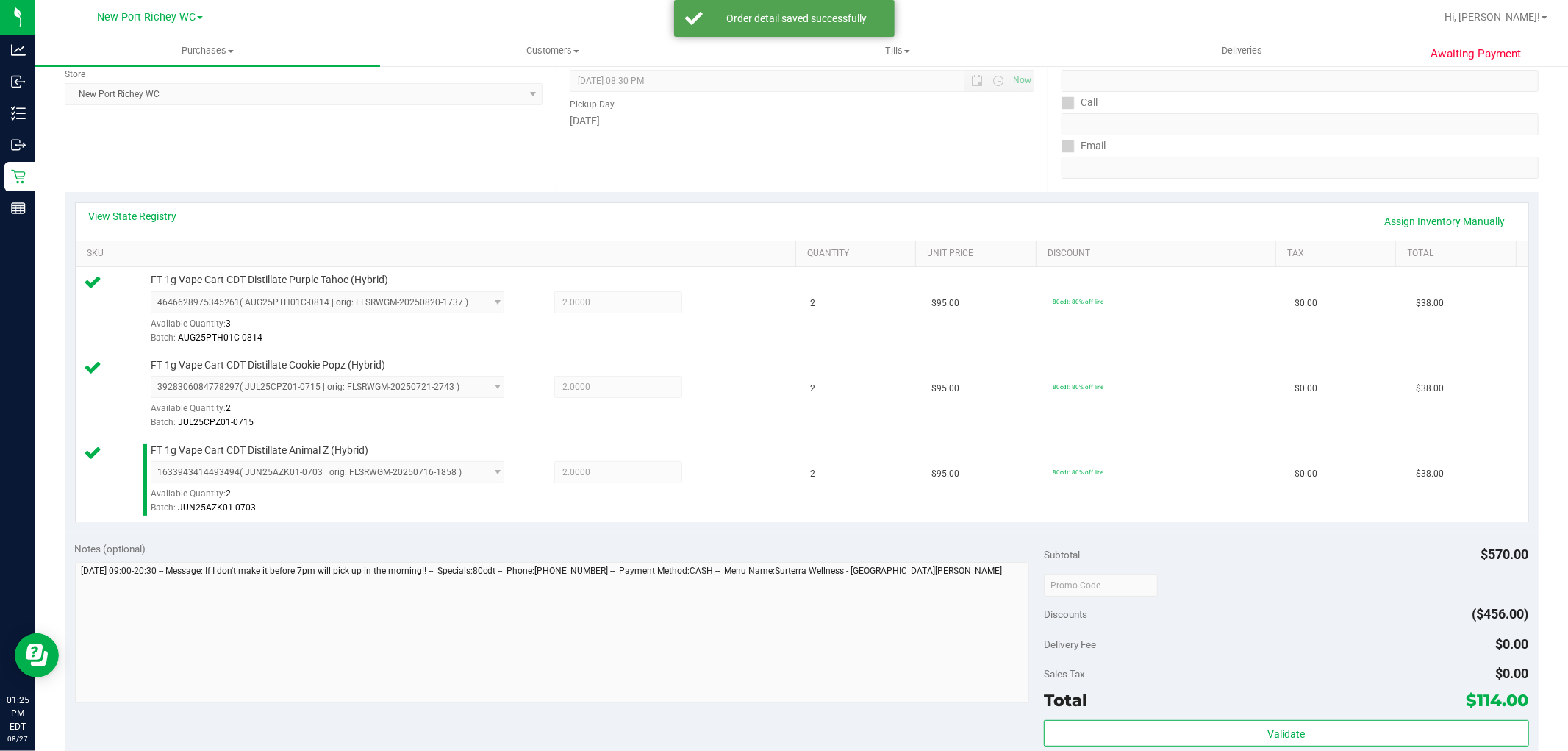
scroll to position [571, 0]
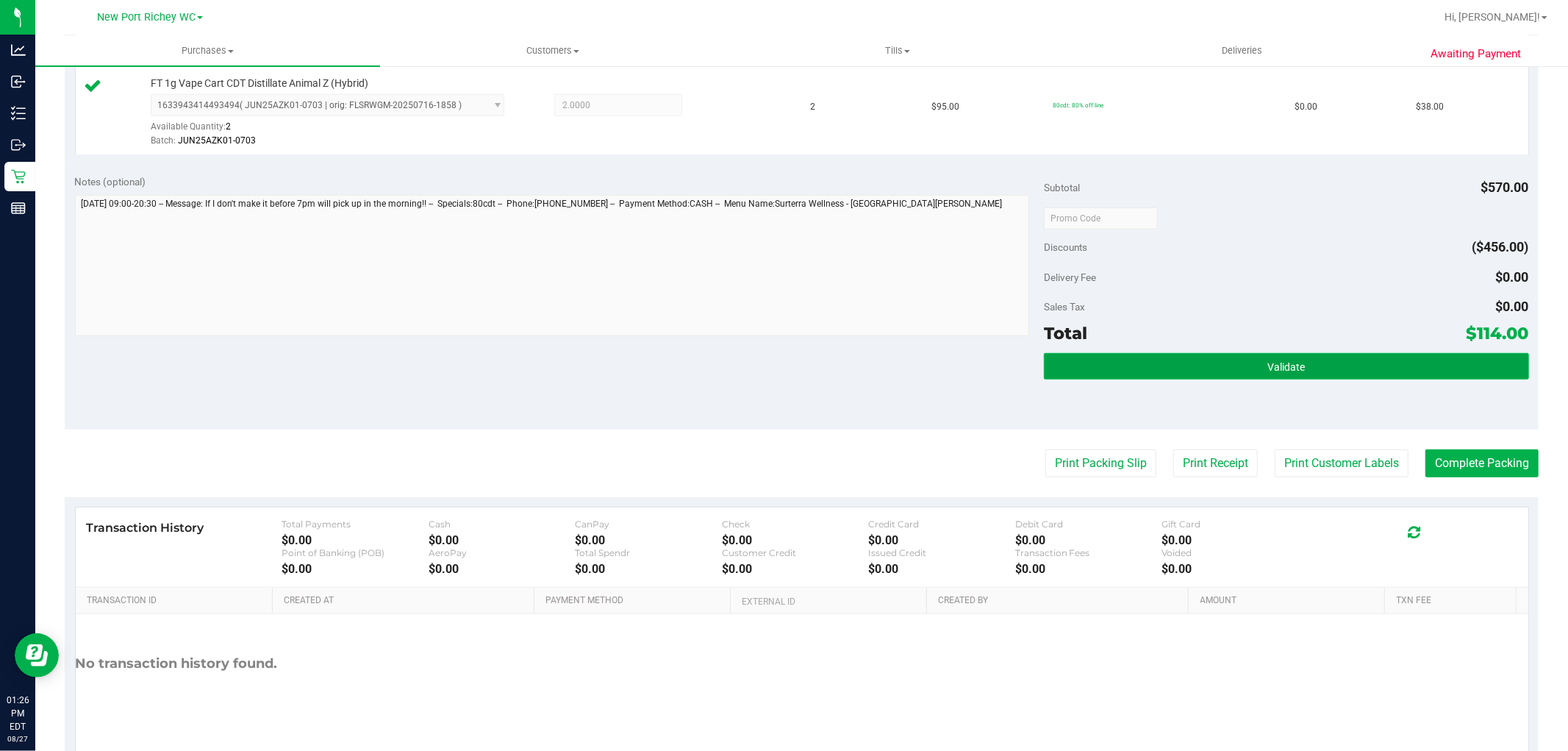
click at [1172, 372] on button "Validate" at bounding box center [1286, 366] width 485 height 26
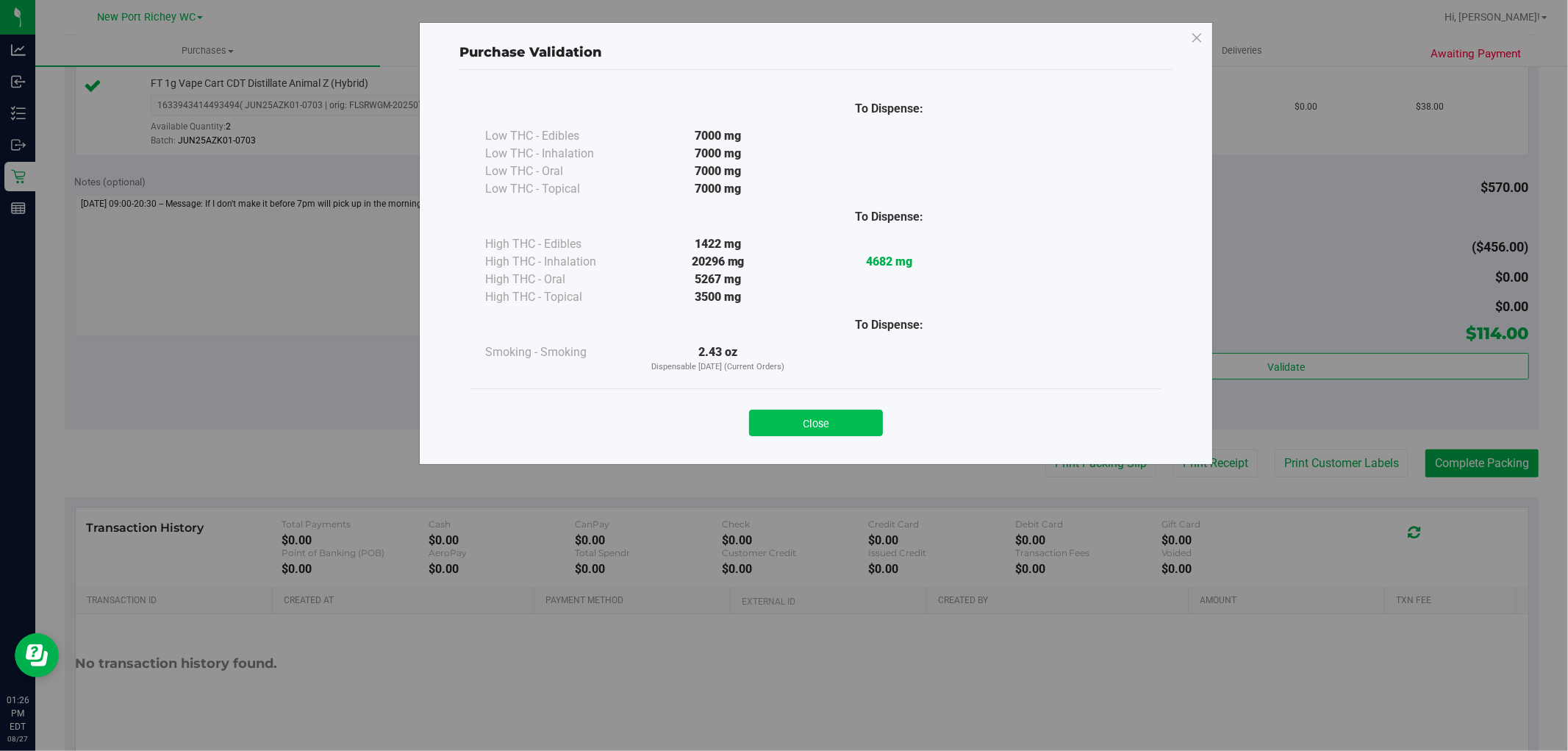
click at [809, 435] on button "Close" at bounding box center [816, 422] width 134 height 26
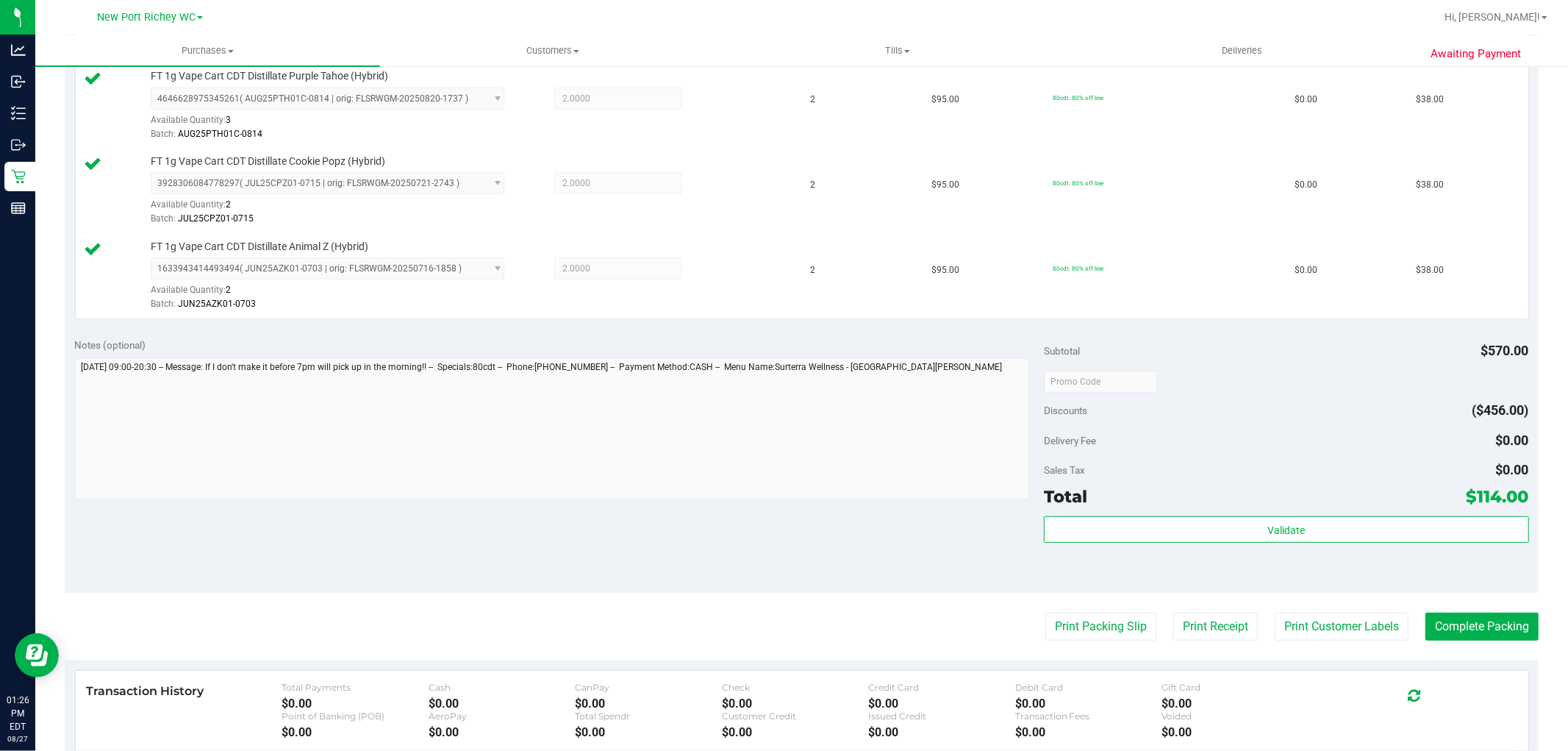
scroll to position [623, 0]
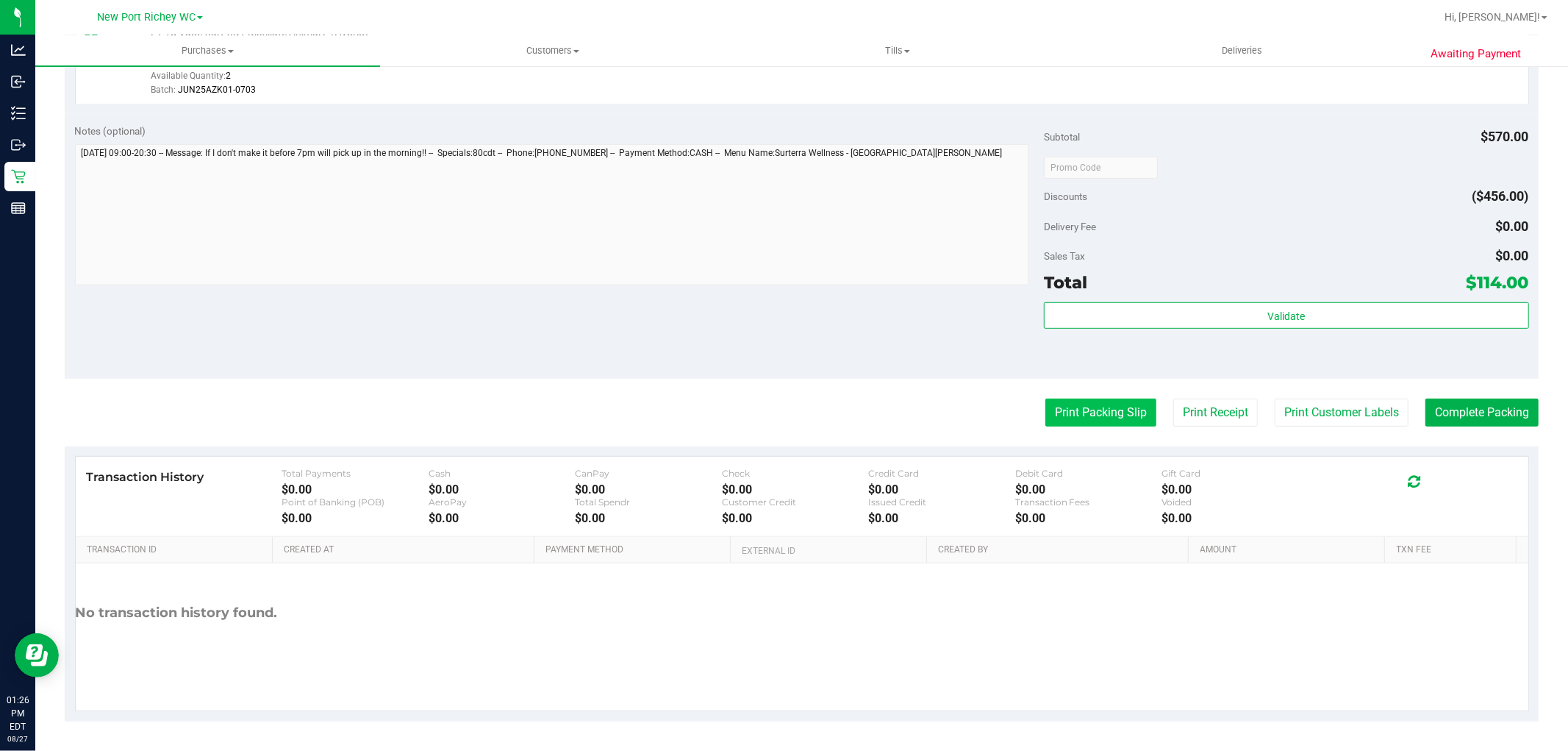
click at [1085, 403] on button "Print Packing Slip" at bounding box center [1101, 412] width 111 height 28
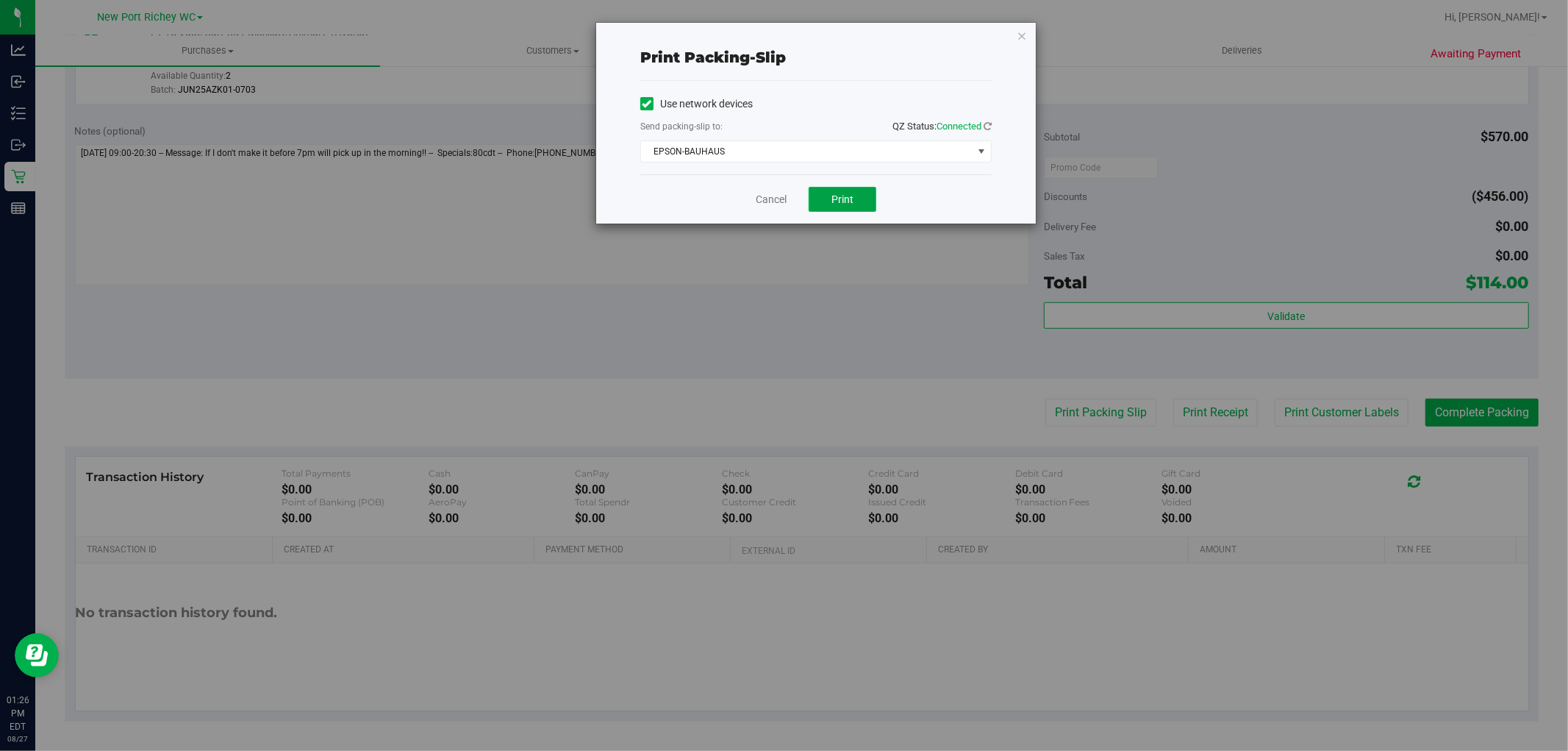
click at [855, 195] on button "Print" at bounding box center [843, 198] width 68 height 25
click at [766, 196] on link "Cancel" at bounding box center [771, 199] width 31 height 16
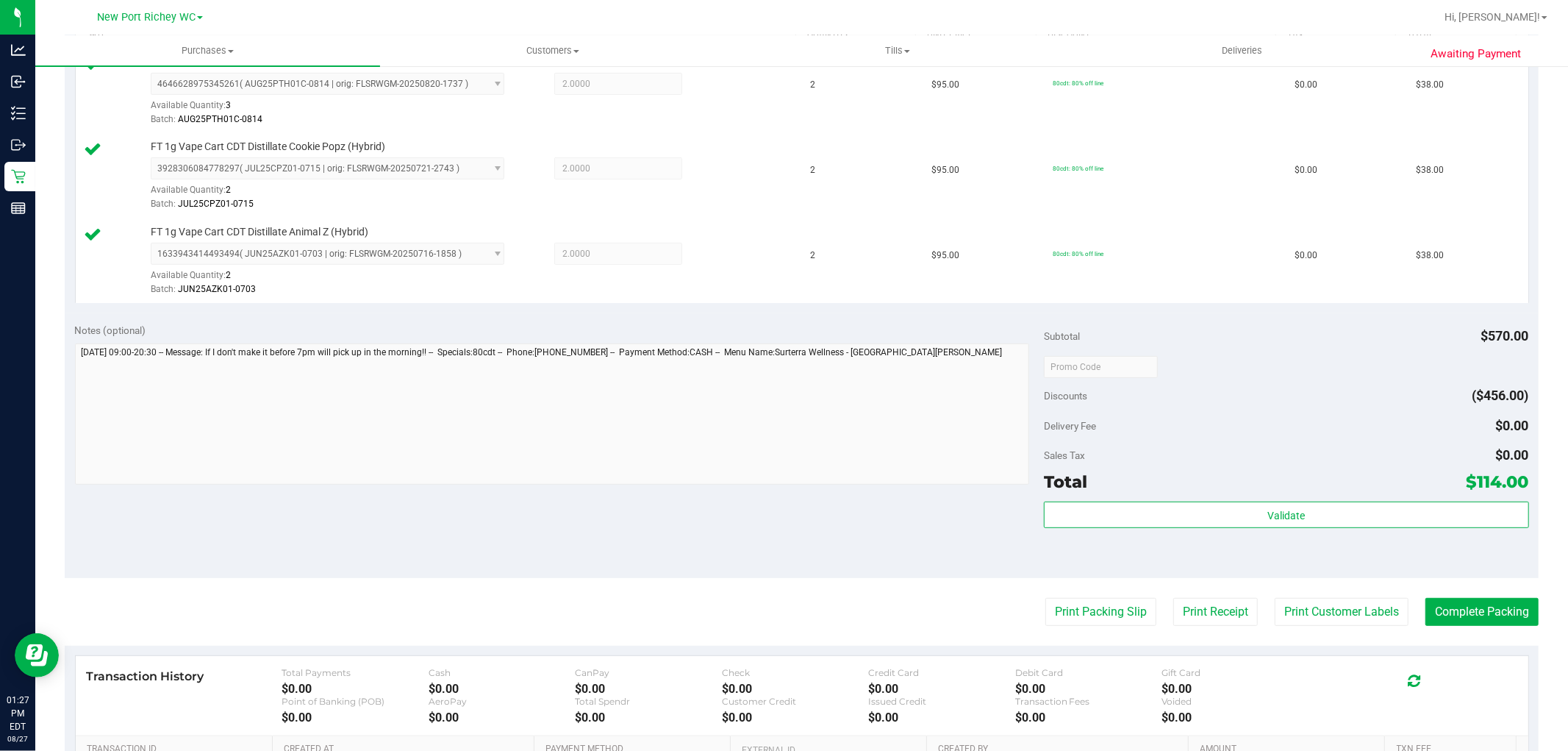
scroll to position [571, 0]
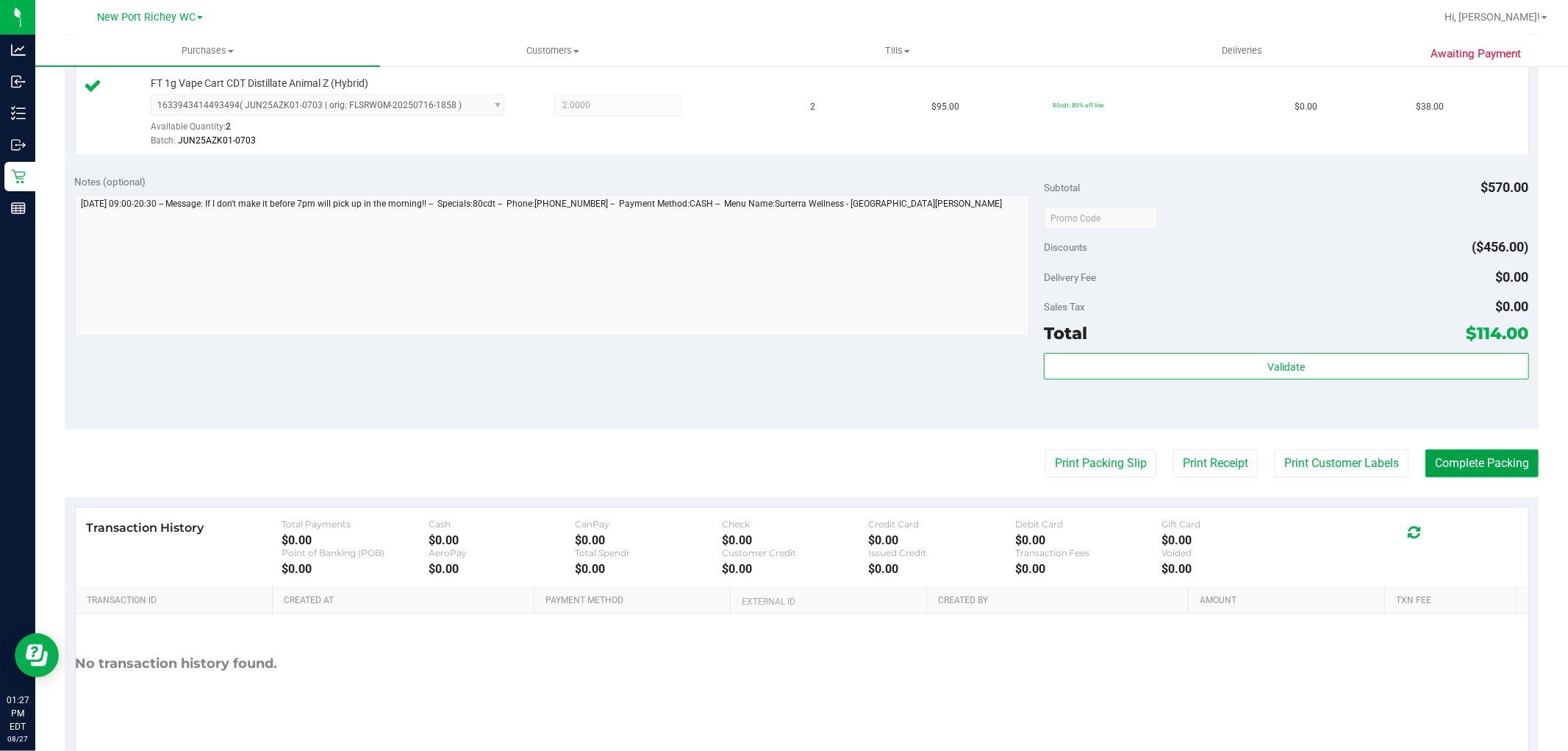
click at [1465, 459] on button "Complete Packing" at bounding box center [1482, 463] width 114 height 28
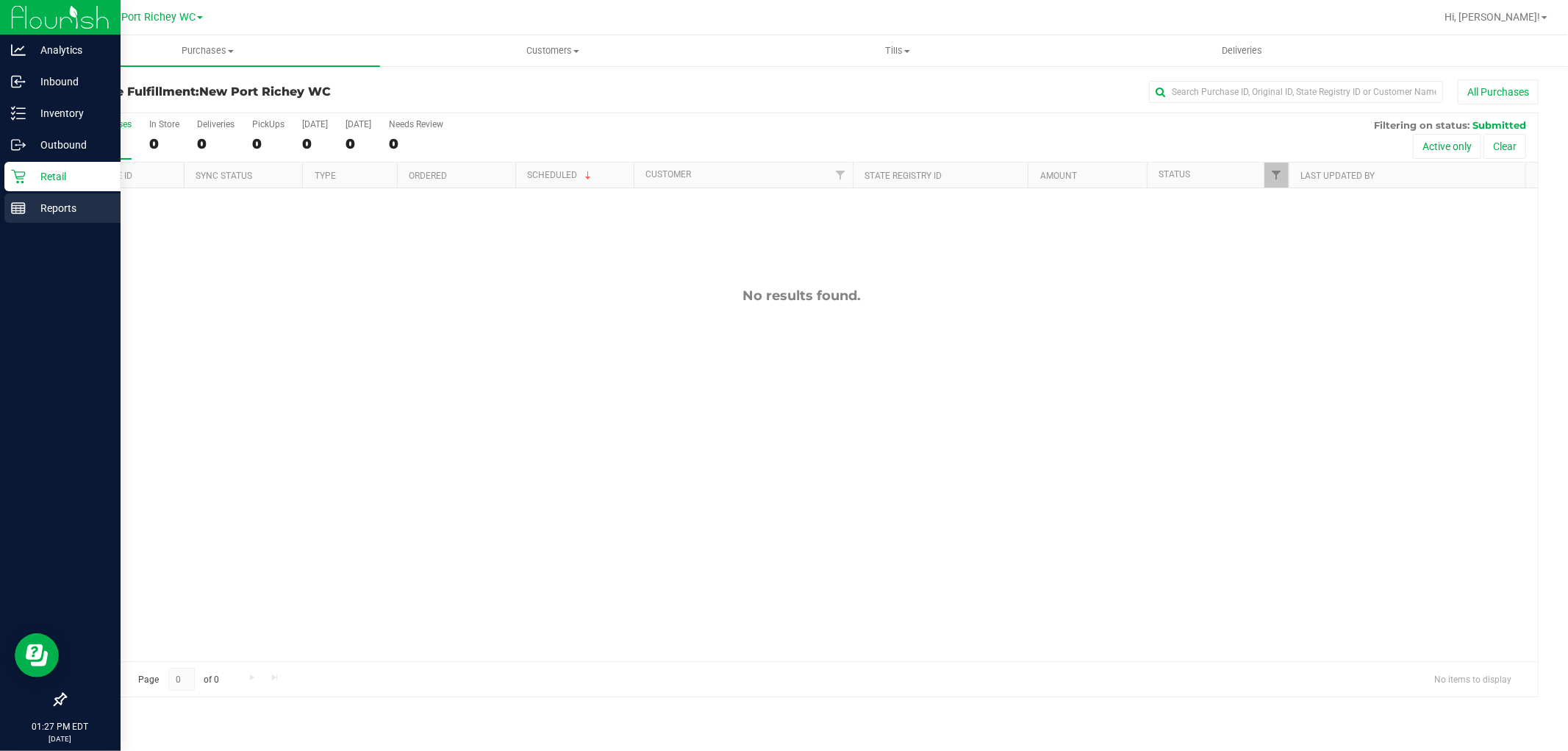
click at [48, 210] on p "Reports" at bounding box center [69, 207] width 88 height 17
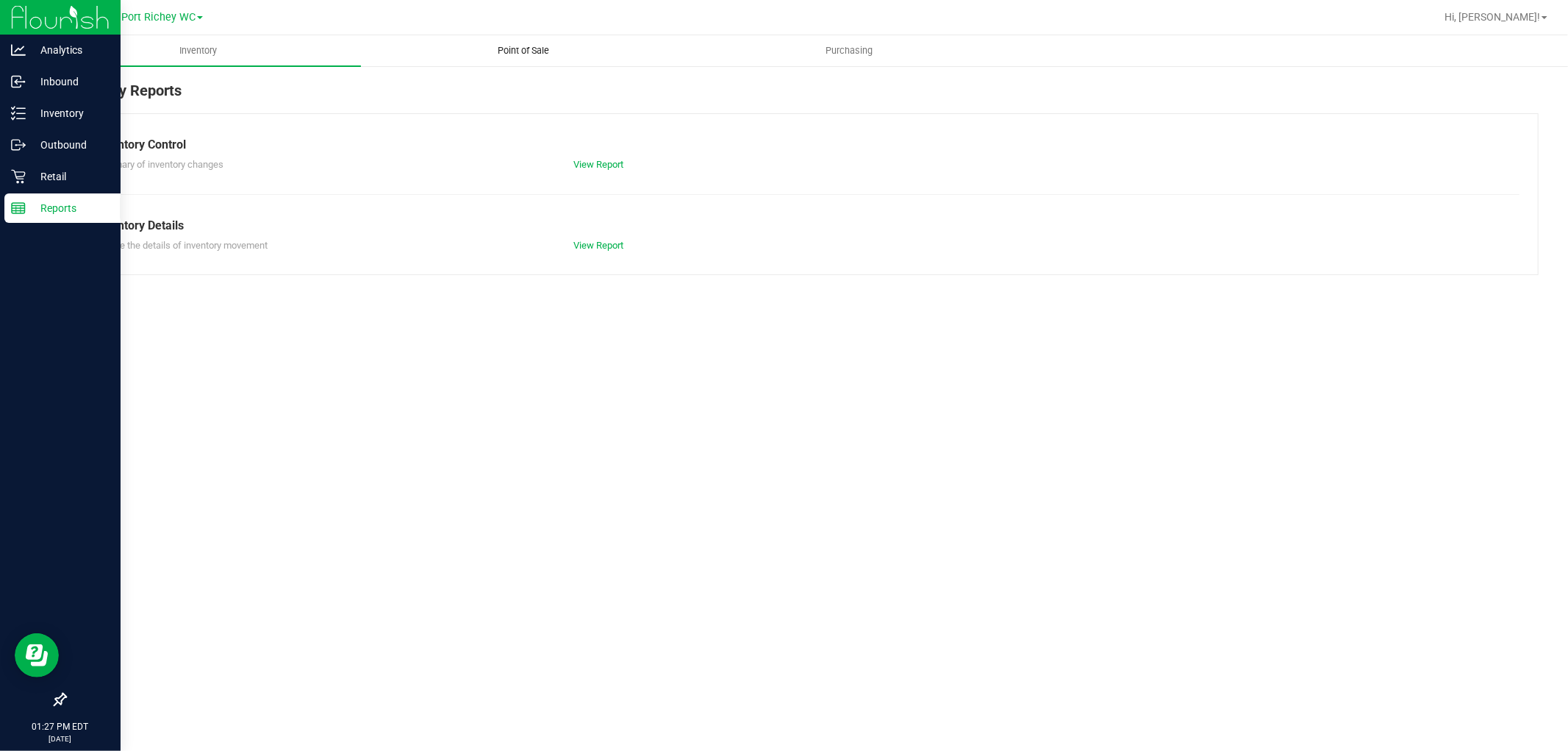
click at [546, 50] on span "Point of Sale" at bounding box center [524, 51] width 91 height 14
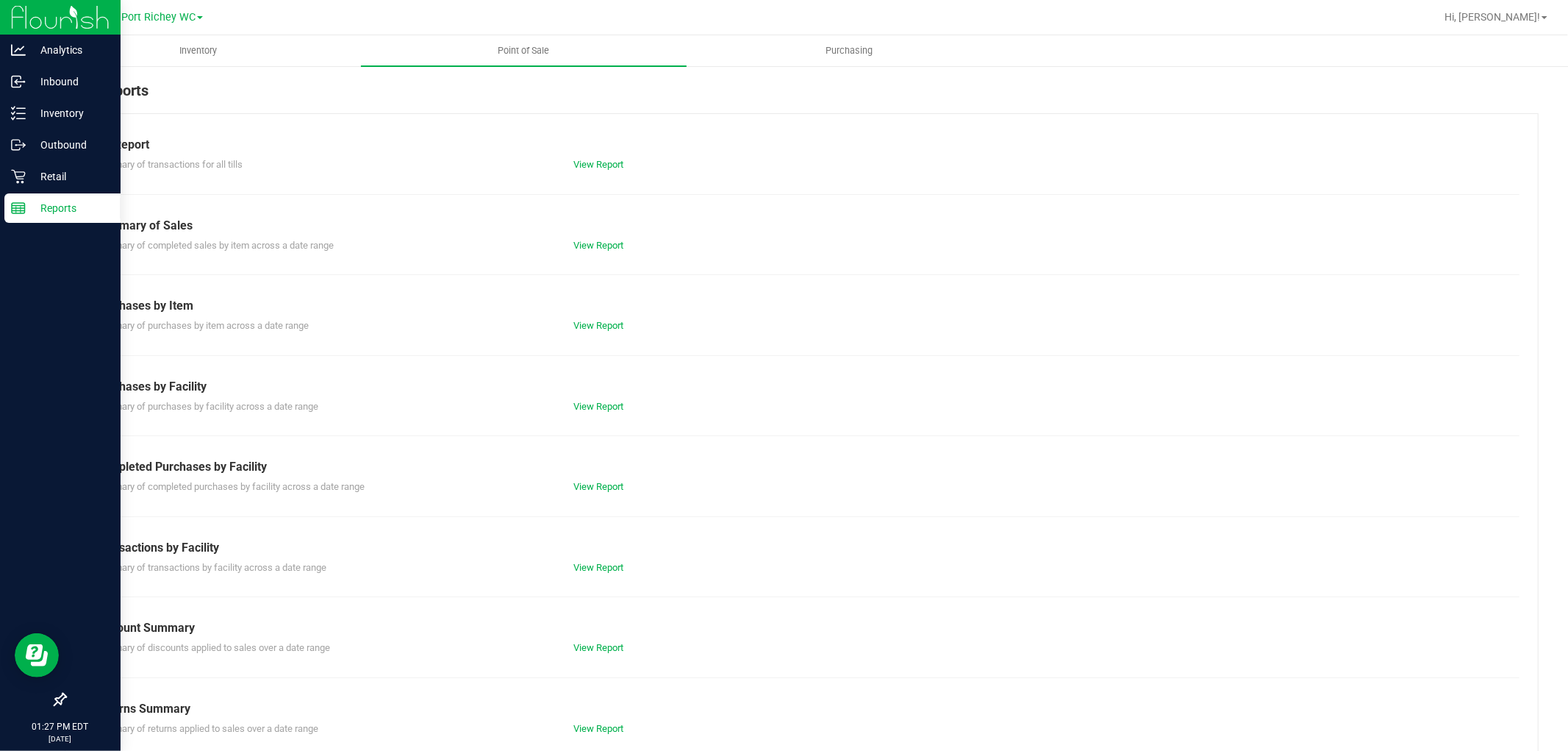
click at [614, 493] on div "View Report" at bounding box center [682, 487] width 239 height 15
click at [598, 493] on div "View Report" at bounding box center [682, 487] width 239 height 15
click at [612, 473] on div "Completed Purchases by Facility" at bounding box center [801, 466] width 1414 height 17
click at [604, 483] on link "View Report" at bounding box center [598, 486] width 50 height 11
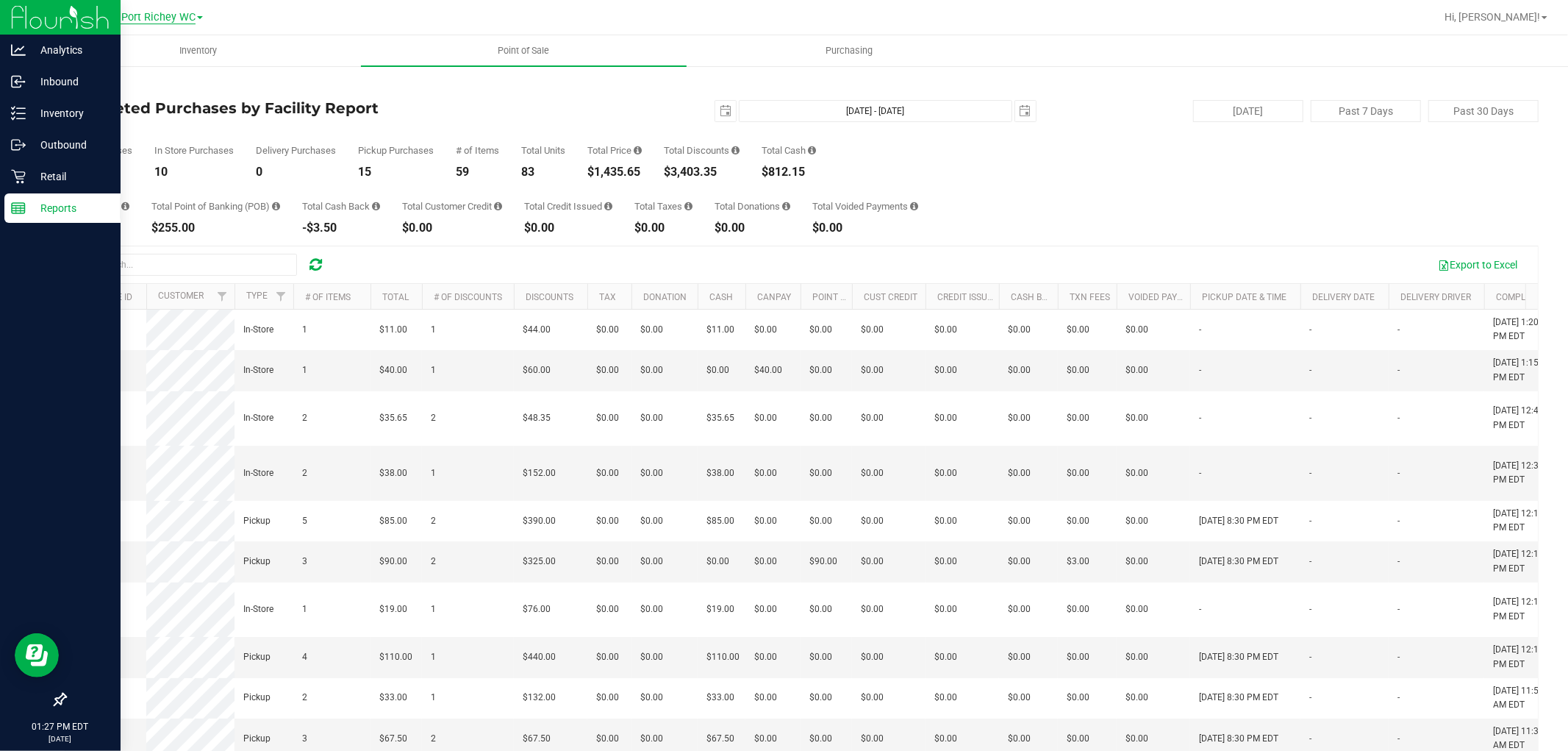
click at [141, 17] on span "New Port Richey WC" at bounding box center [146, 18] width 98 height 14
click at [106, 93] on link "Brooksville WC" at bounding box center [150, 91] width 215 height 20
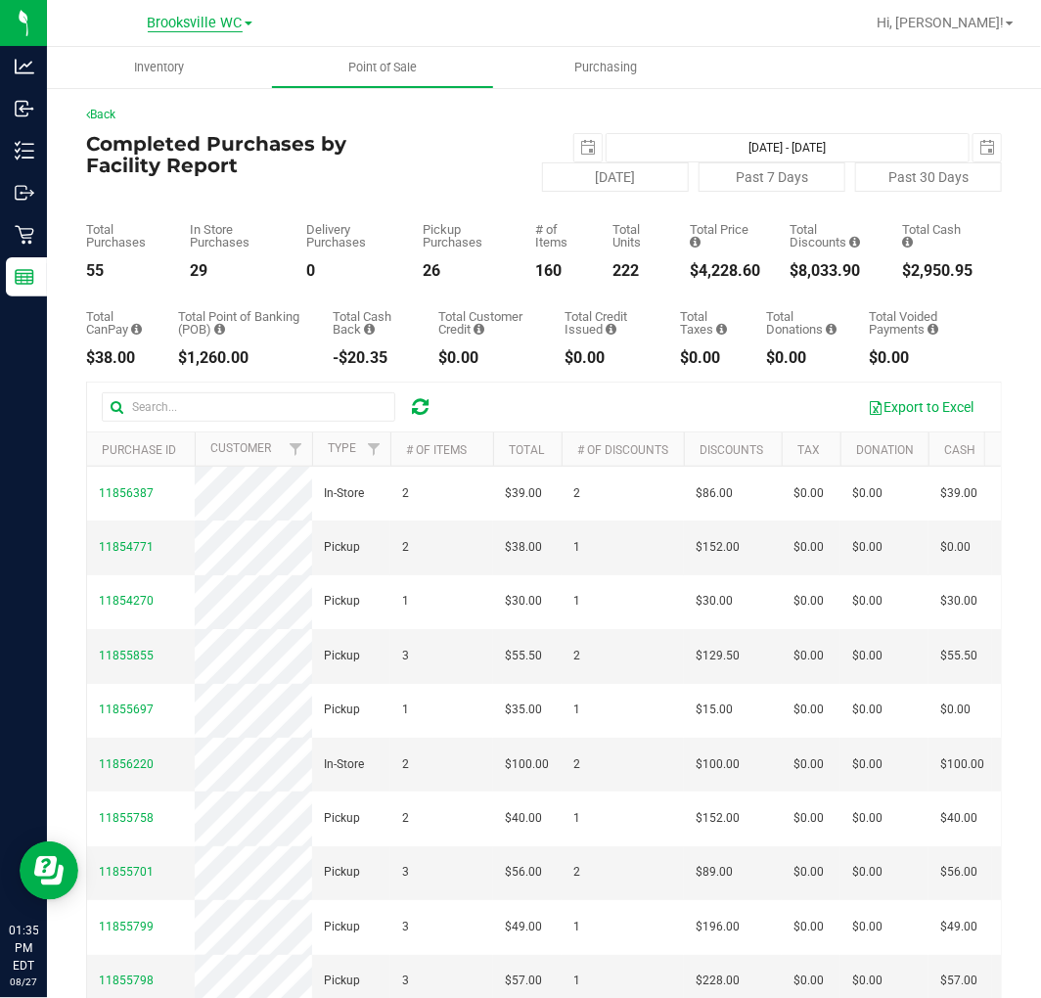
click at [208, 22] on span "Brooksville WC" at bounding box center [195, 24] width 95 height 18
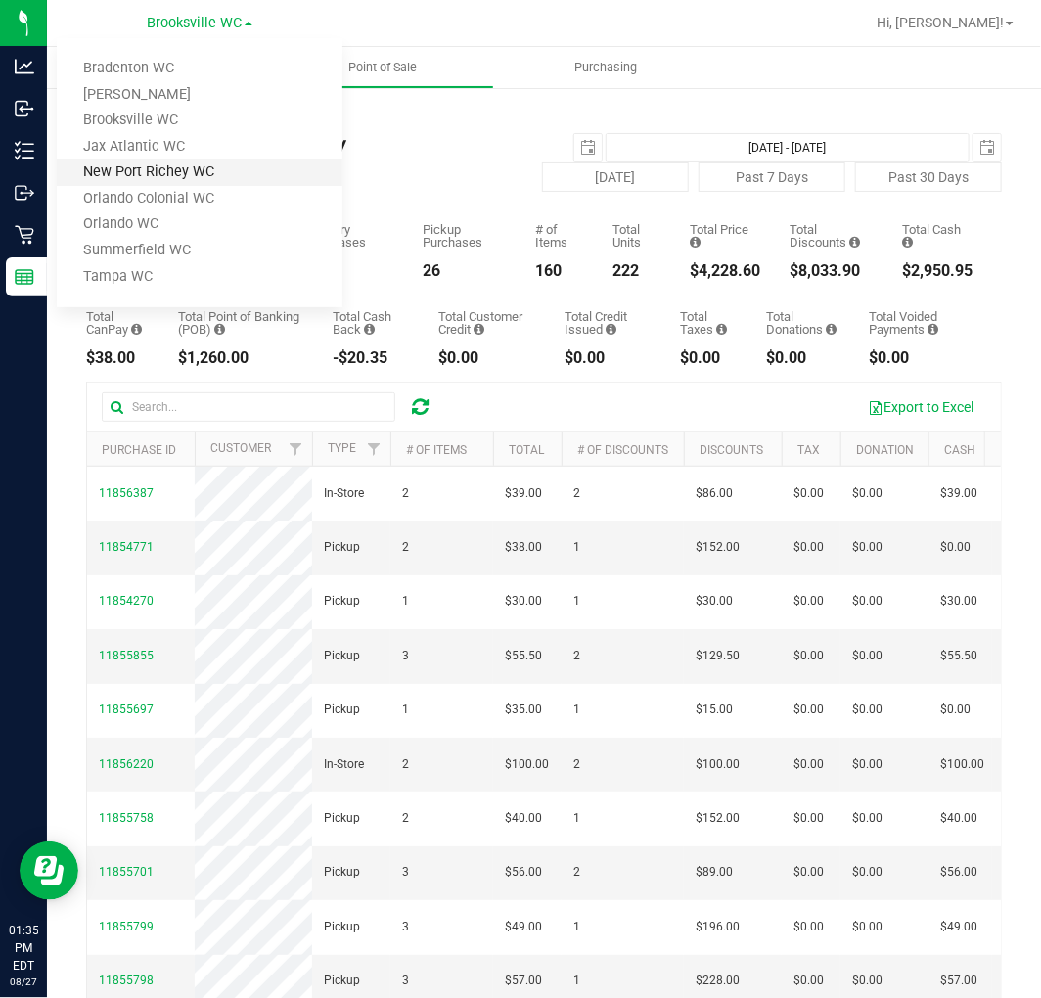
click at [197, 172] on link "New Port Richey WC" at bounding box center [200, 172] width 286 height 26
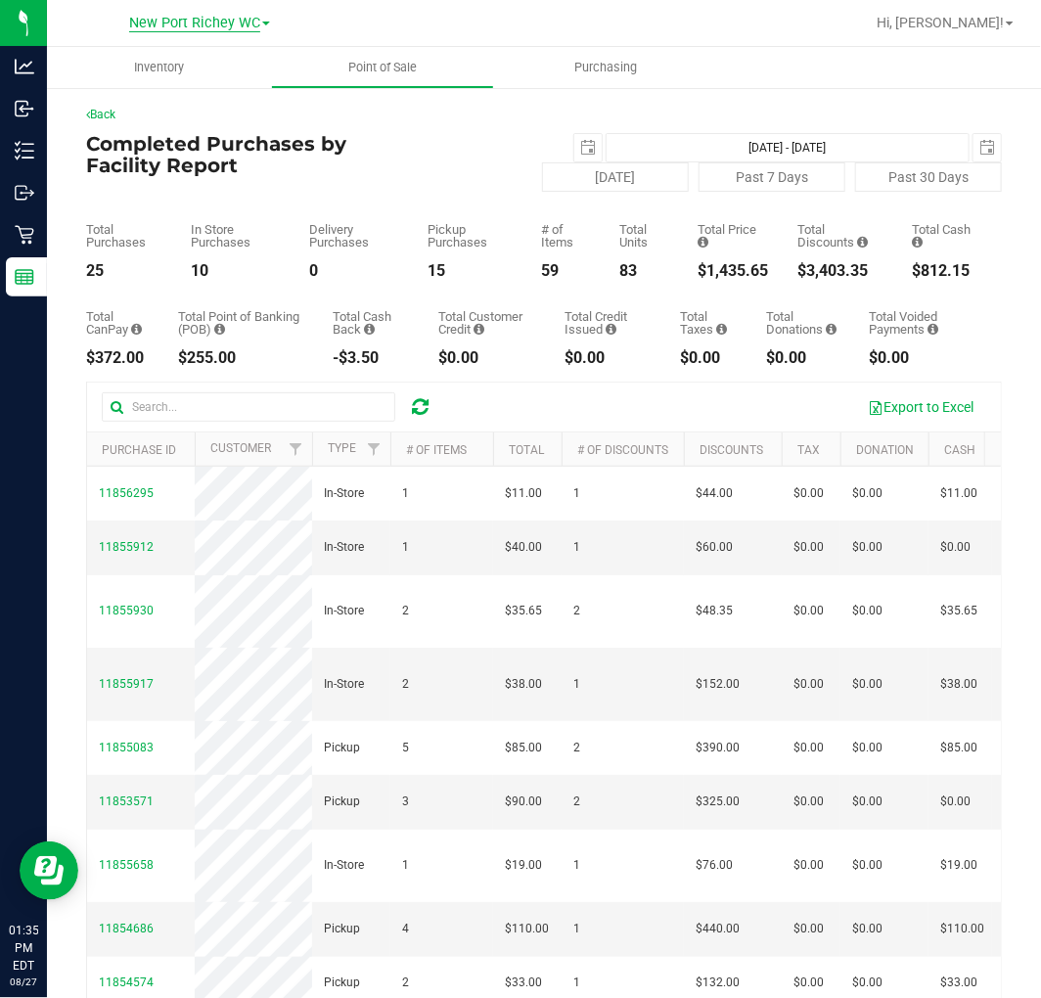
click at [186, 15] on span "New Port Richey WC" at bounding box center [194, 24] width 131 height 18
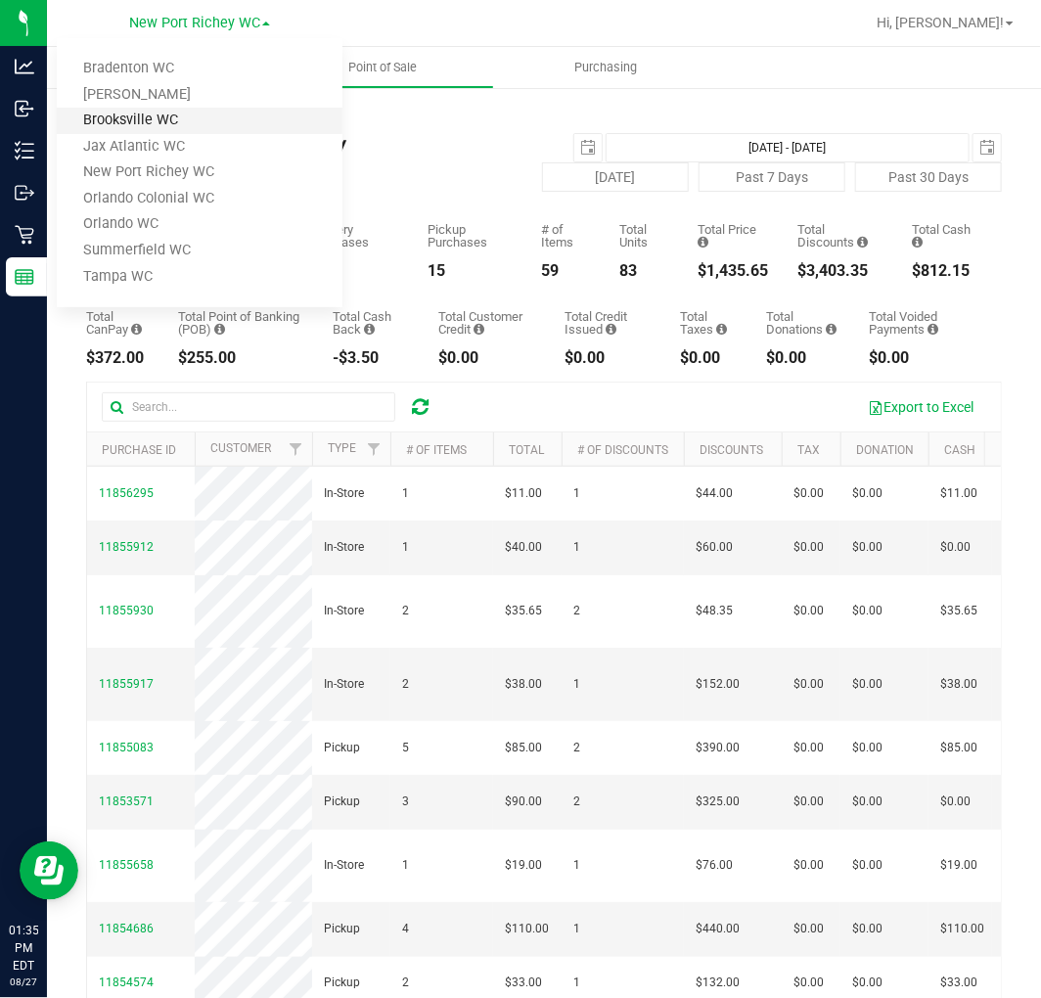
click at [167, 112] on link "Brooksville WC" at bounding box center [200, 121] width 286 height 26
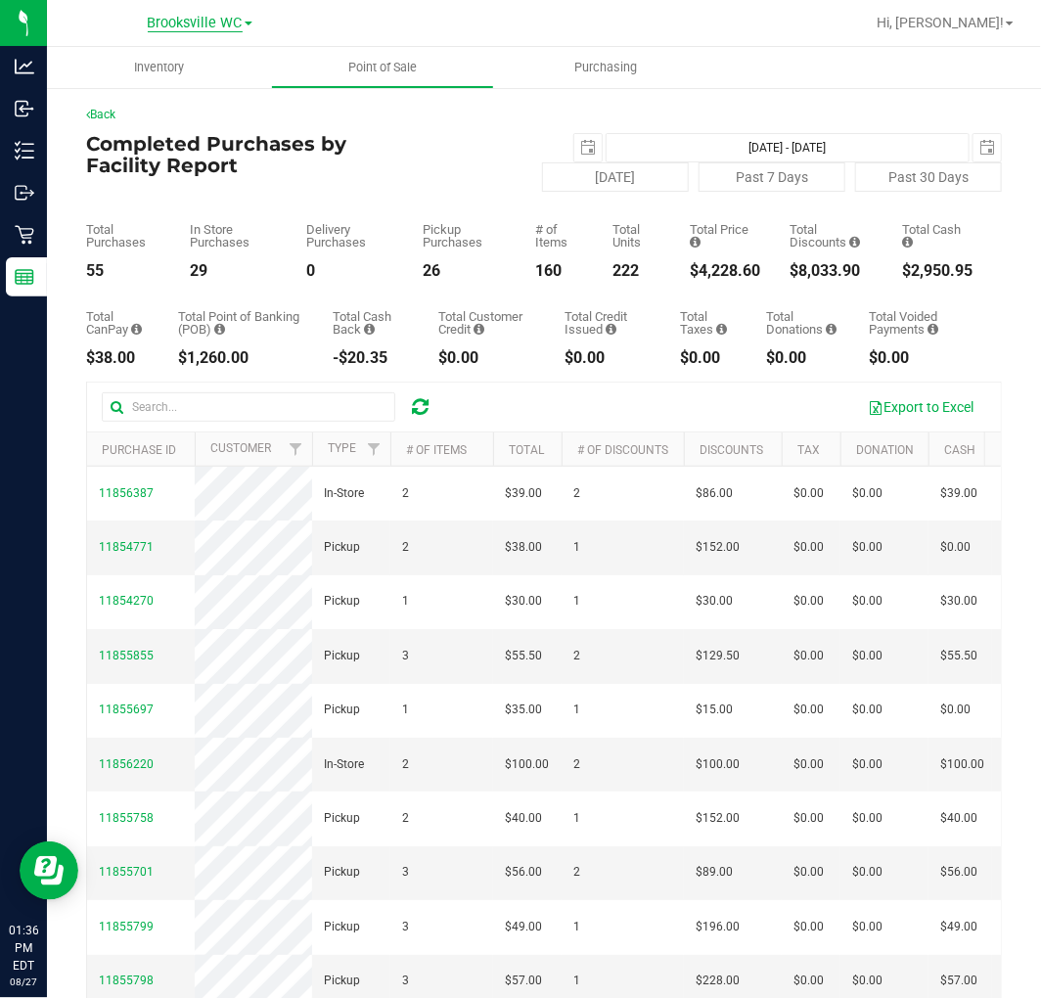
click at [177, 25] on span "Brooksville WC" at bounding box center [195, 24] width 95 height 18
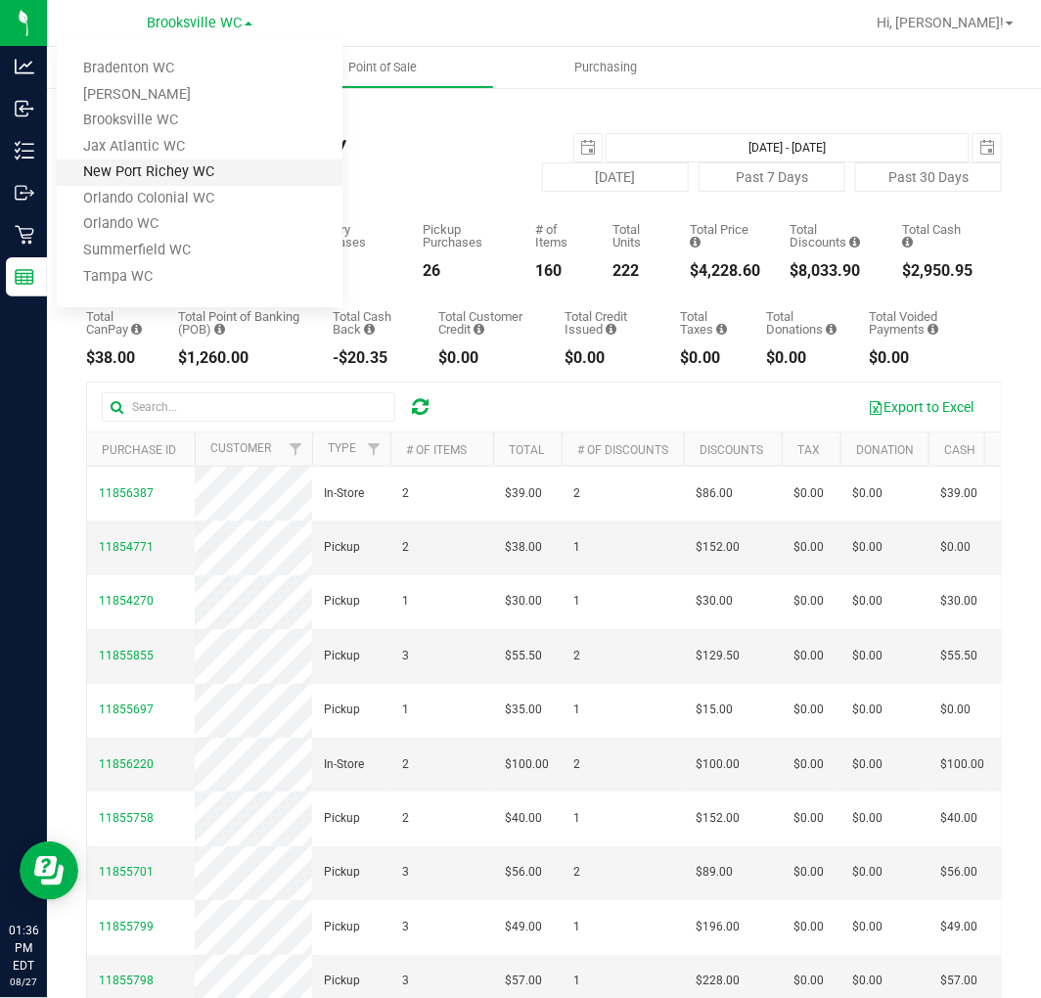
click at [153, 166] on link "New Port Richey WC" at bounding box center [200, 172] width 286 height 26
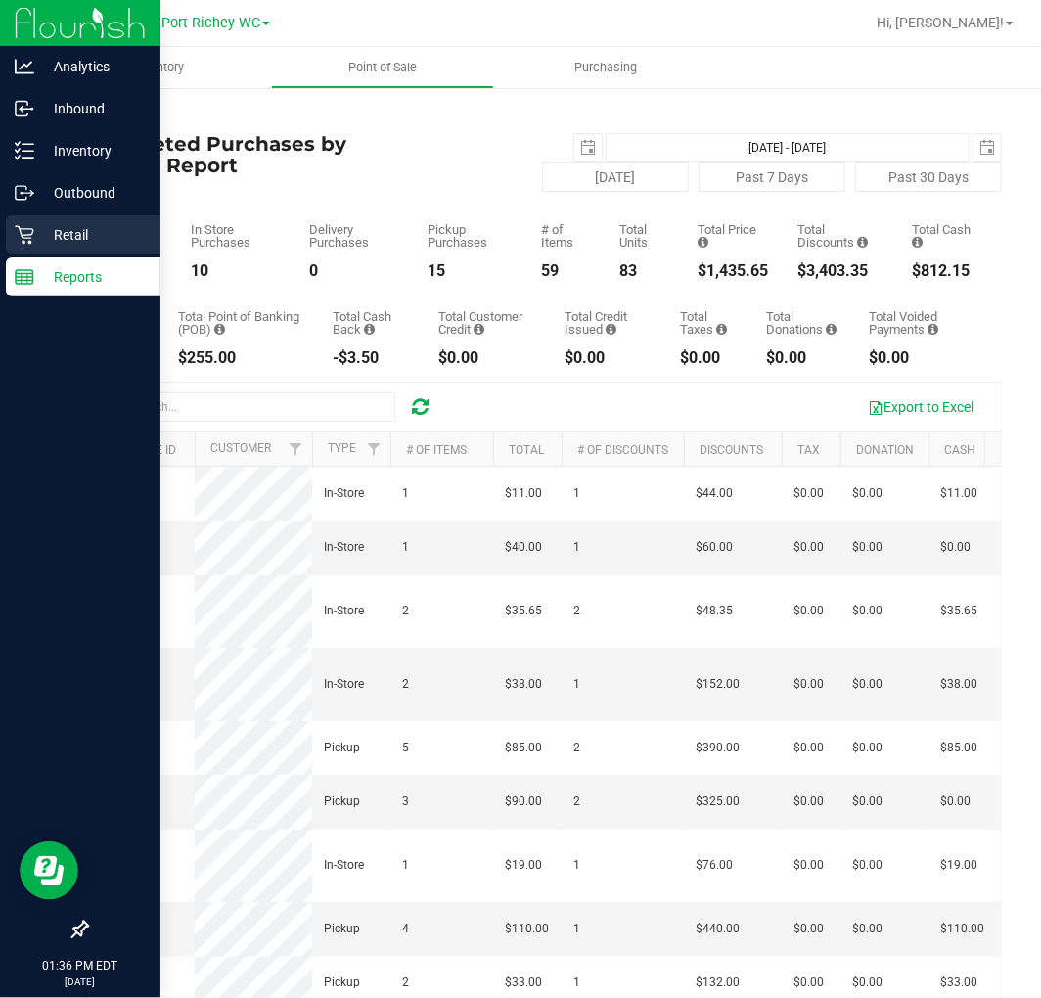
click at [37, 223] on p "Retail" at bounding box center [92, 234] width 117 height 23
